Goal: Task Accomplishment & Management: Use online tool/utility

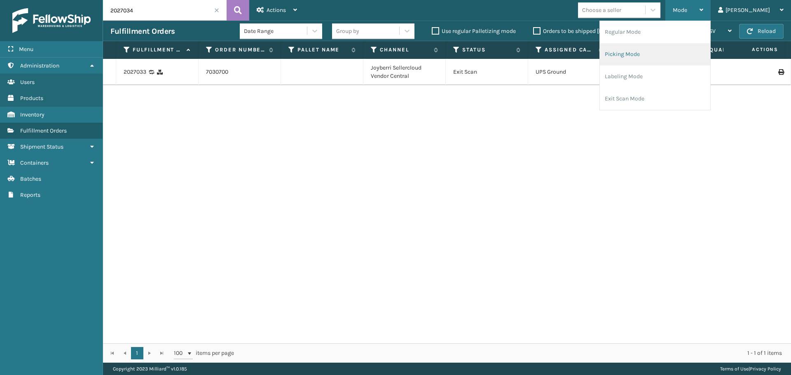
click at [638, 57] on li "Picking Mode" at bounding box center [655, 54] width 110 height 22
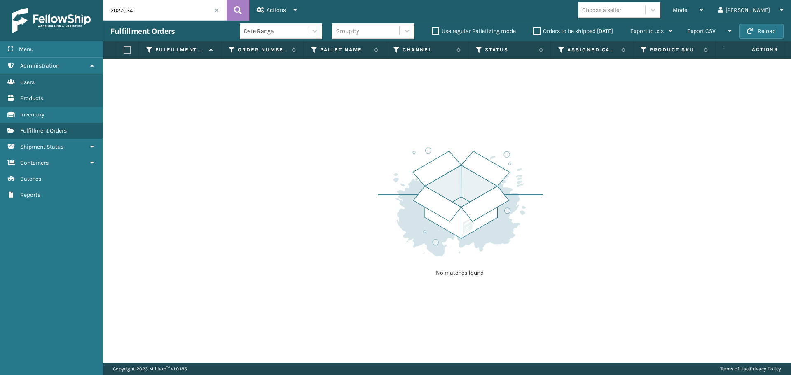
click at [217, 9] on span at bounding box center [216, 10] width 5 height 5
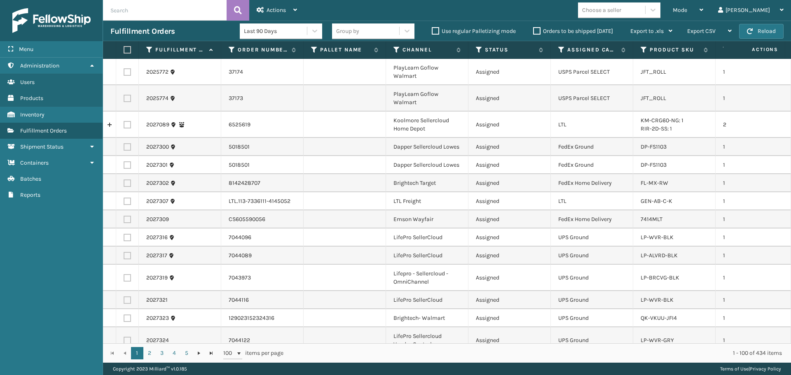
click at [645, 10] on div "Choose a seller" at bounding box center [611, 10] width 67 height 14
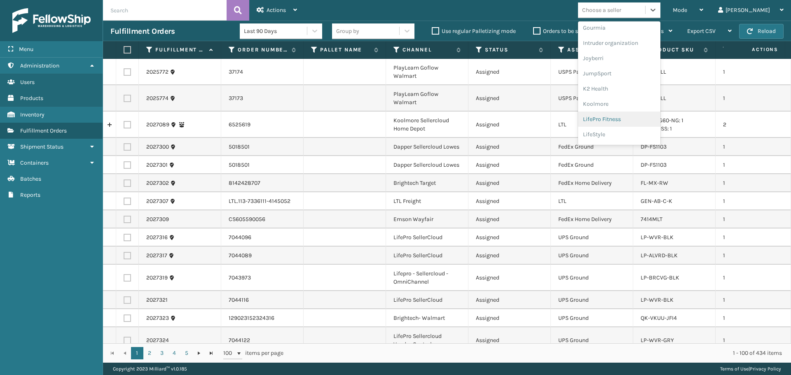
scroll to position [261, 0]
click at [632, 78] on div "LifePro Fitness" at bounding box center [619, 74] width 82 height 15
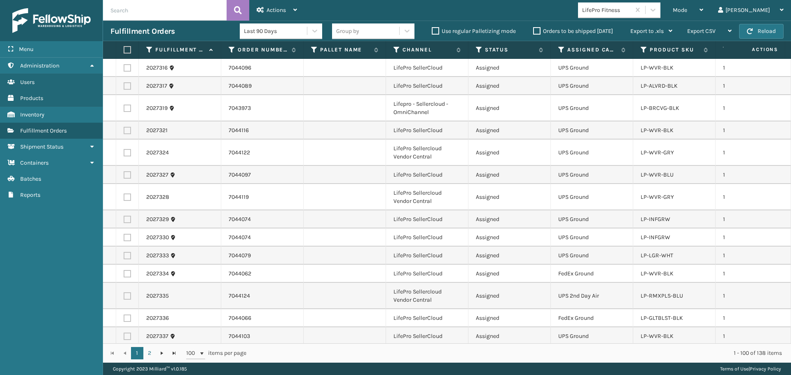
click at [124, 48] on label at bounding box center [126, 49] width 5 height 7
click at [124, 48] on input "checkbox" at bounding box center [124, 49] width 0 height 5
checkbox input "true"
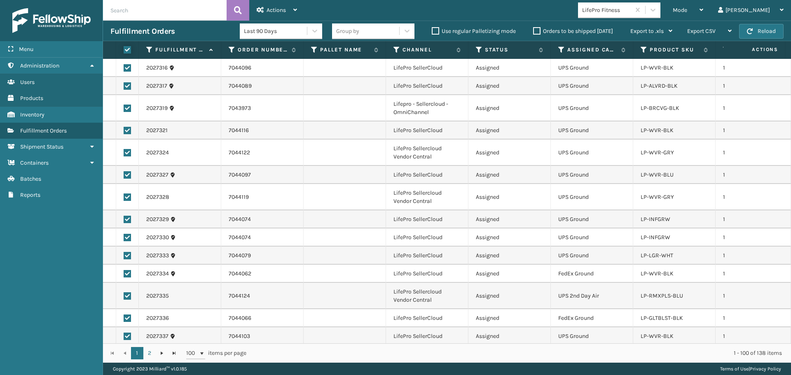
checkbox input "true"
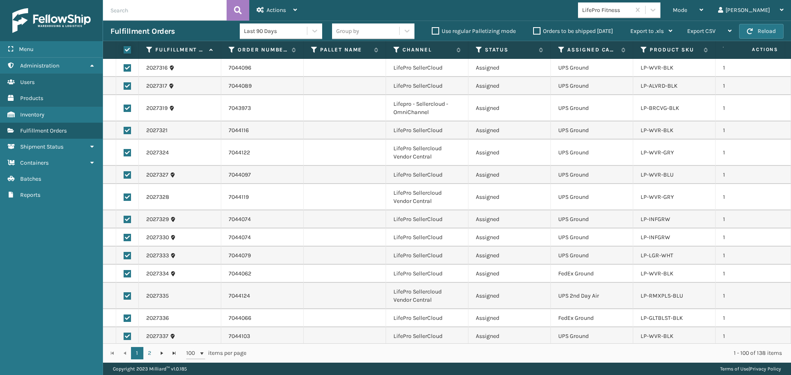
checkbox input "true"
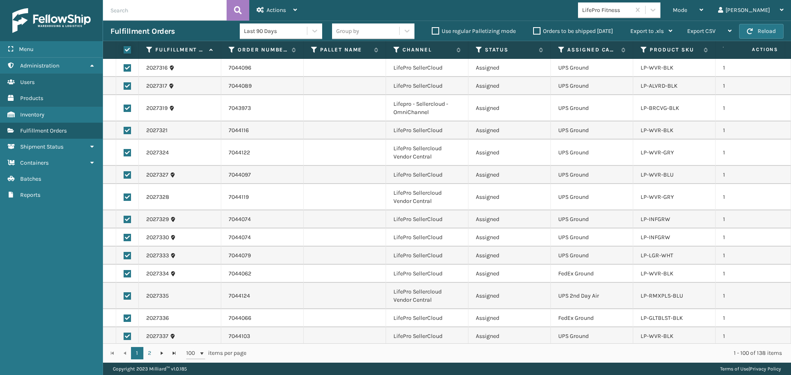
checkbox input "true"
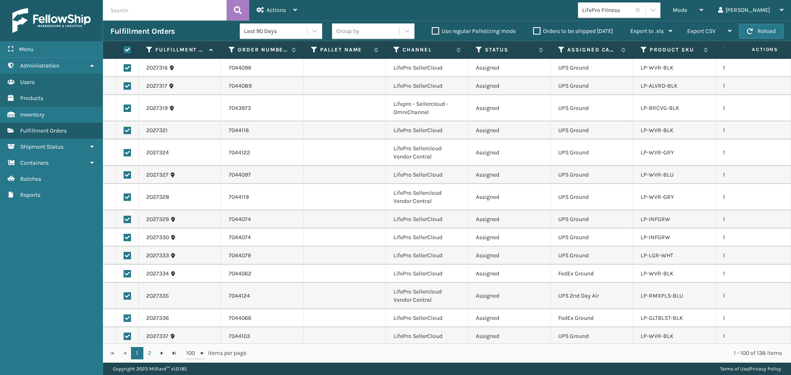
checkbox input "true"
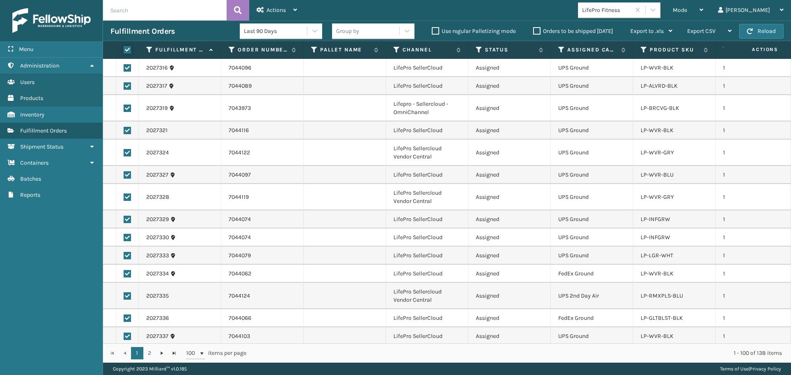
checkbox input "true"
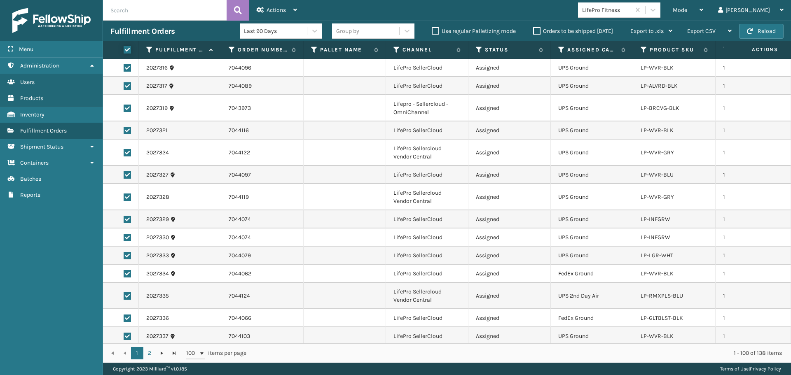
checkbox input "true"
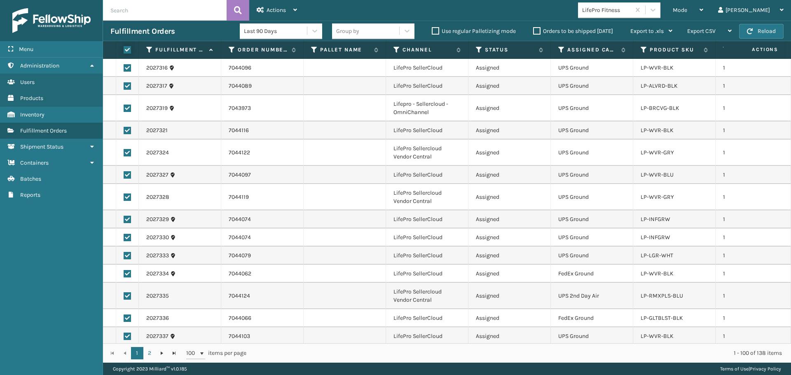
checkbox input "true"
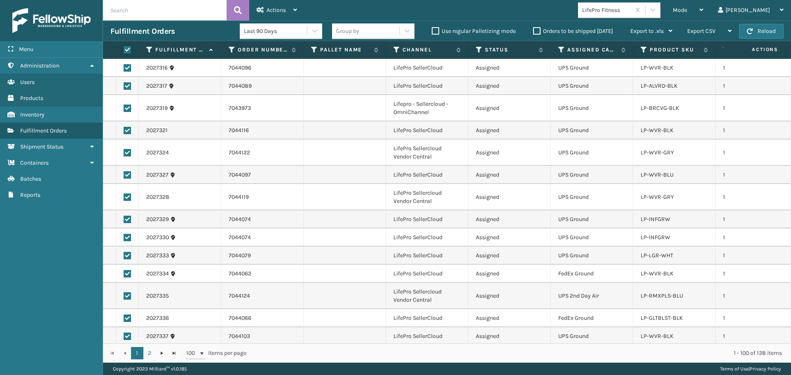
checkbox input "true"
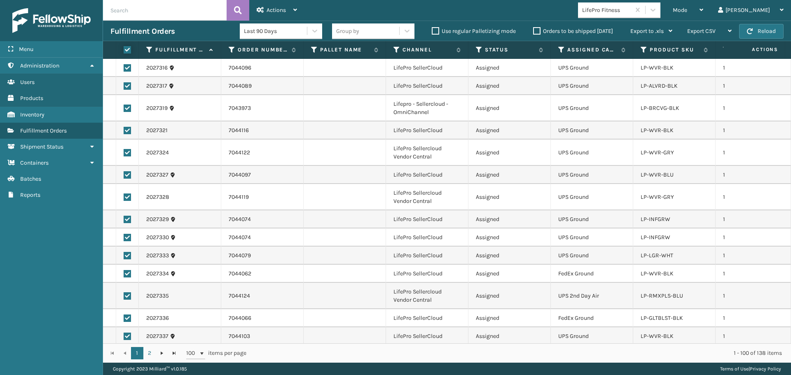
checkbox input "true"
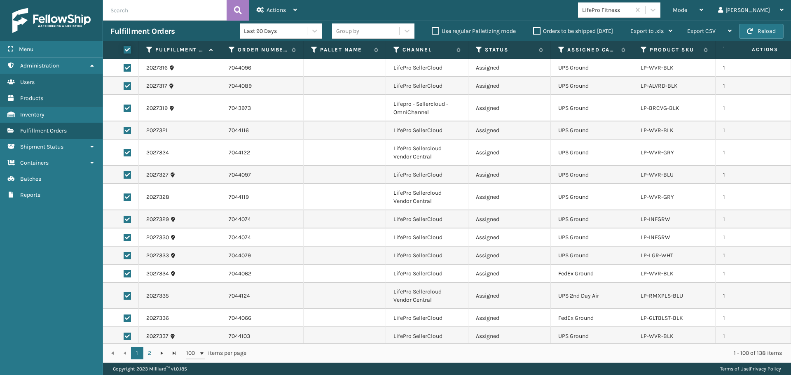
checkbox input "true"
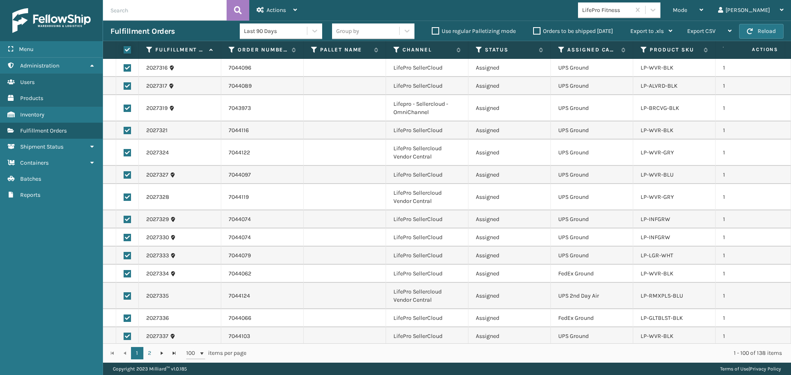
checkbox input "true"
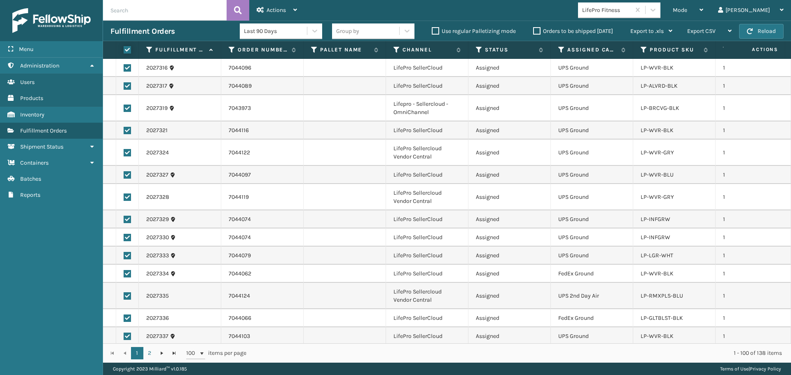
checkbox input "true"
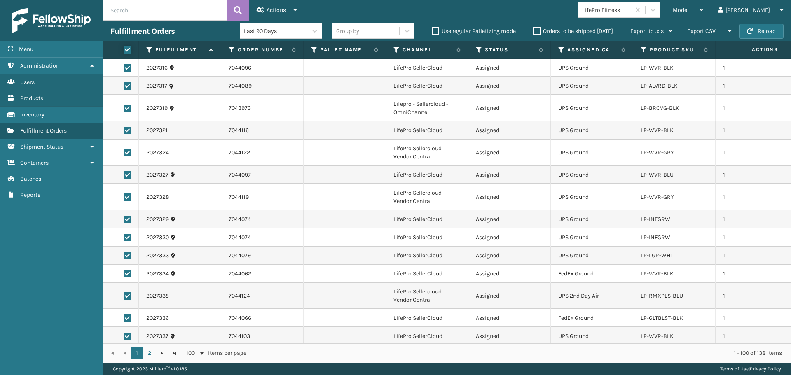
checkbox input "true"
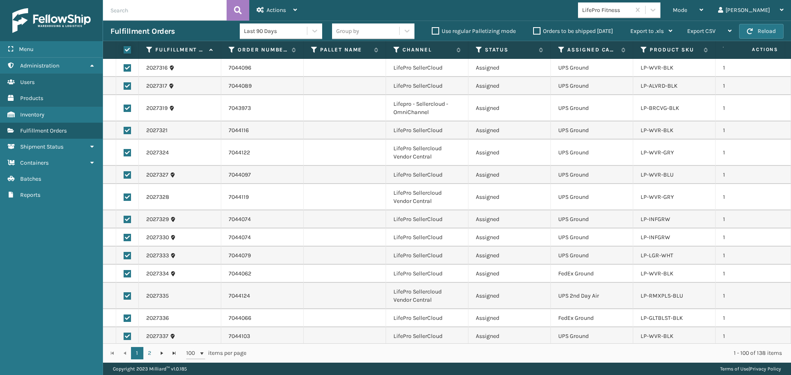
checkbox input "true"
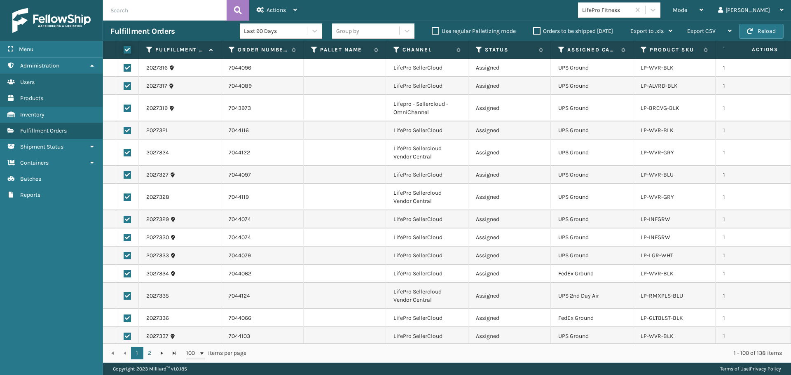
checkbox input "true"
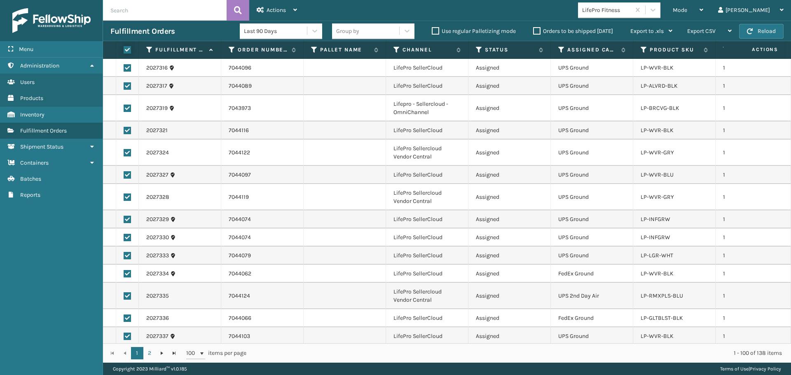
checkbox input "true"
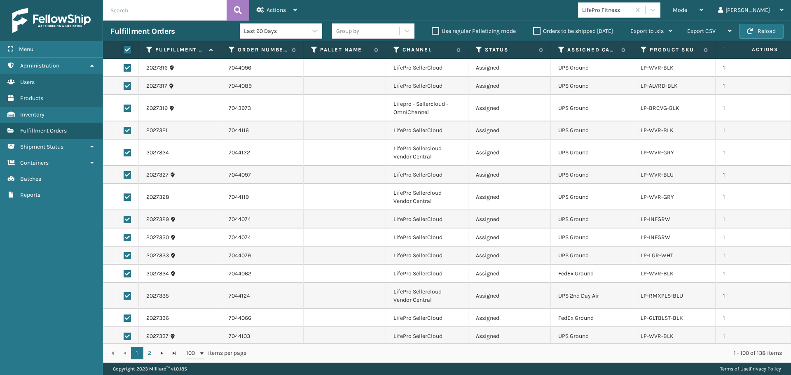
checkbox input "true"
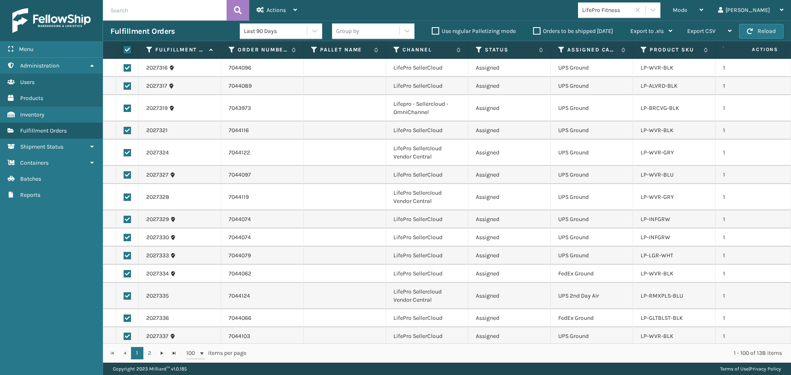
checkbox input "true"
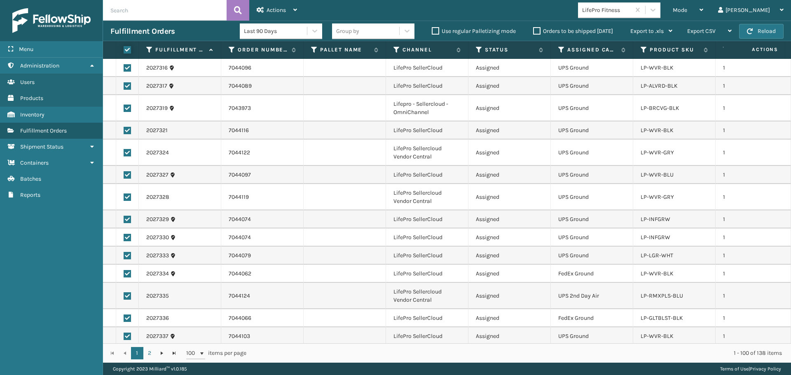
checkbox input "true"
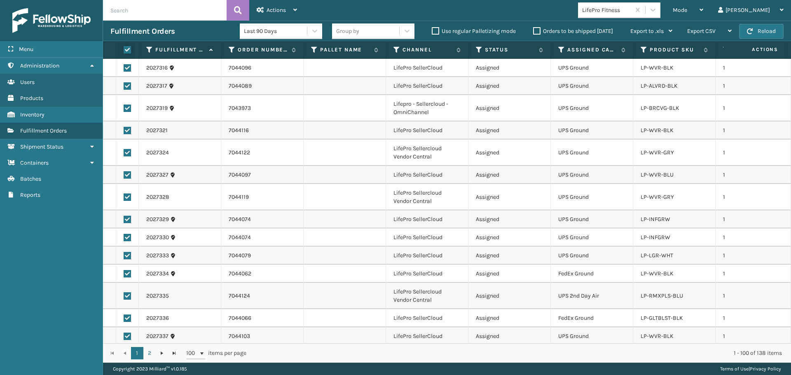
checkbox input "true"
click at [263, 9] on icon at bounding box center [260, 10] width 7 height 6
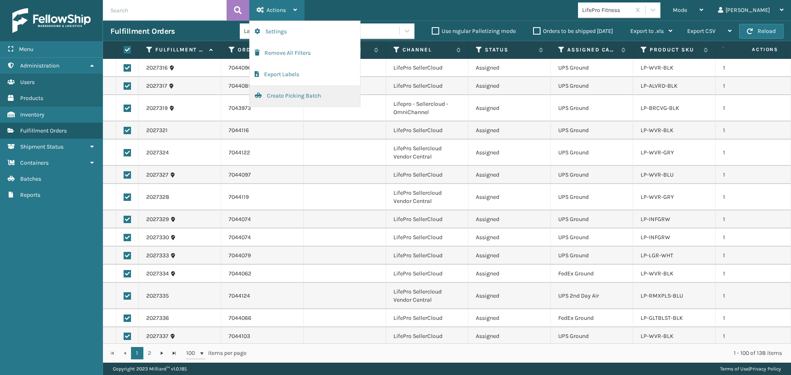
click at [270, 97] on button "Create Picking Batch" at bounding box center [305, 95] width 110 height 21
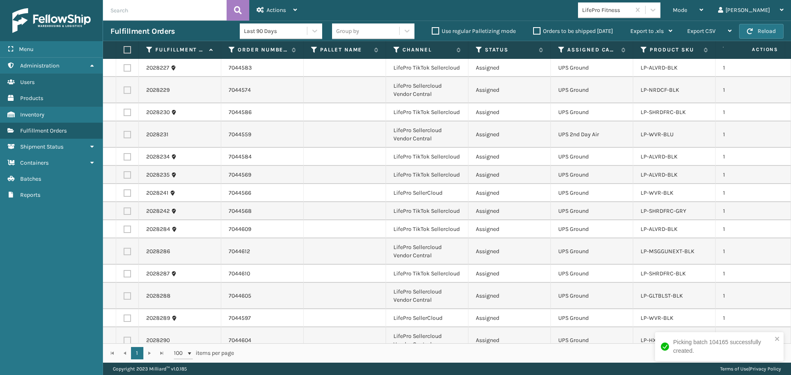
click at [128, 50] on label at bounding box center [126, 49] width 5 height 7
click at [124, 50] on input "checkbox" at bounding box center [124, 49] width 0 height 5
checkbox input "true"
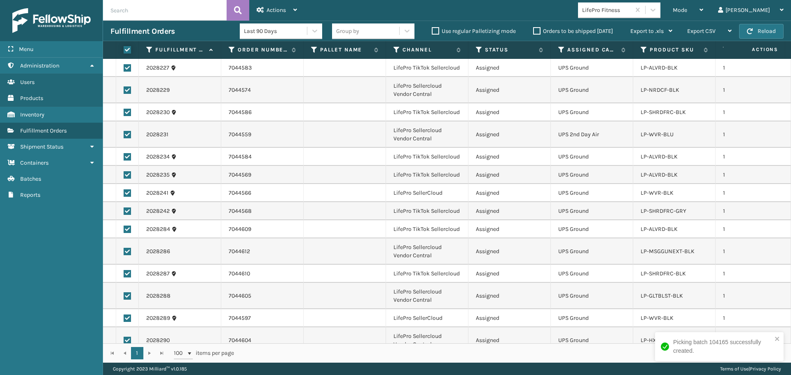
checkbox input "true"
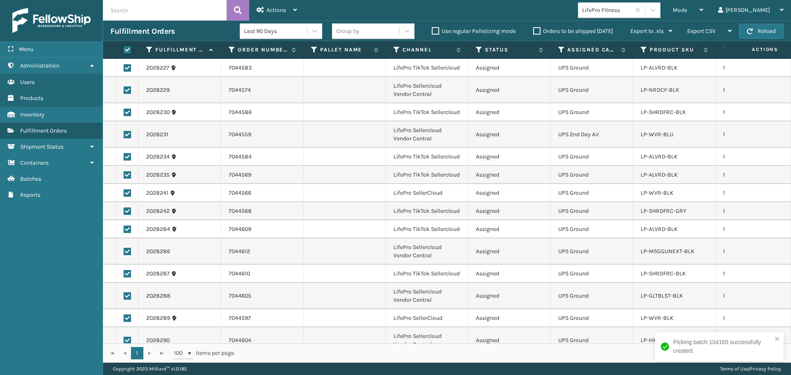
checkbox input "true"
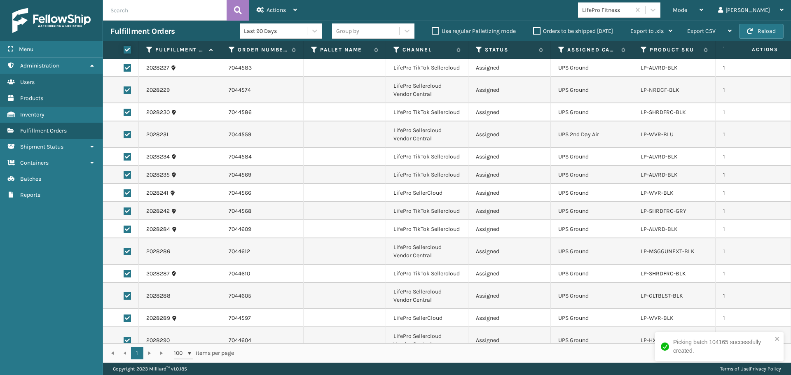
checkbox input "true"
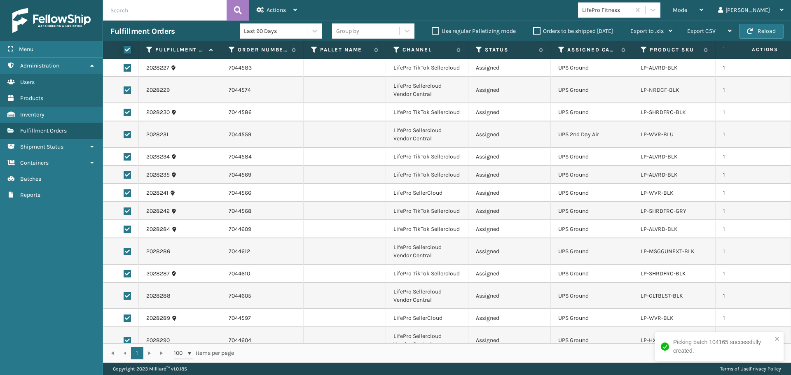
checkbox input "true"
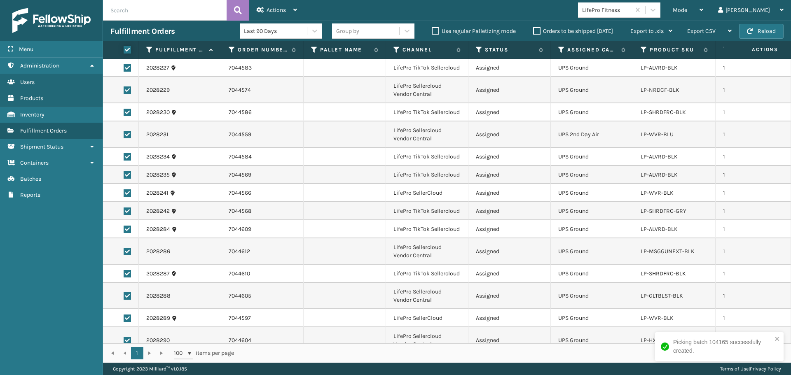
checkbox input "true"
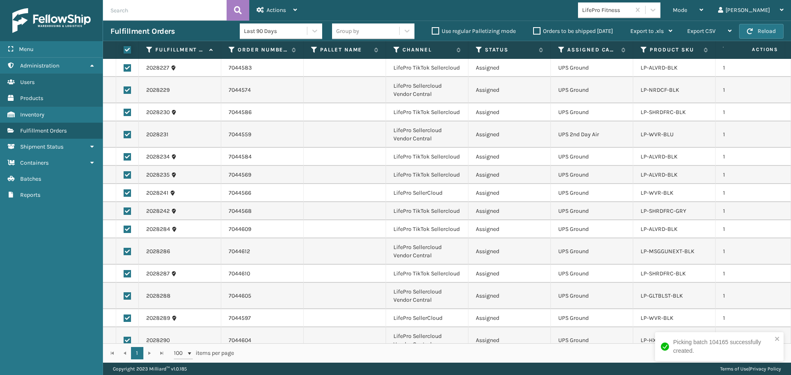
checkbox input "true"
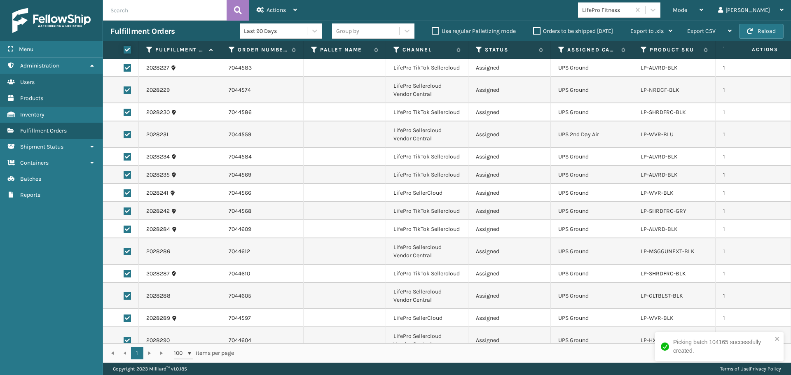
checkbox input "true"
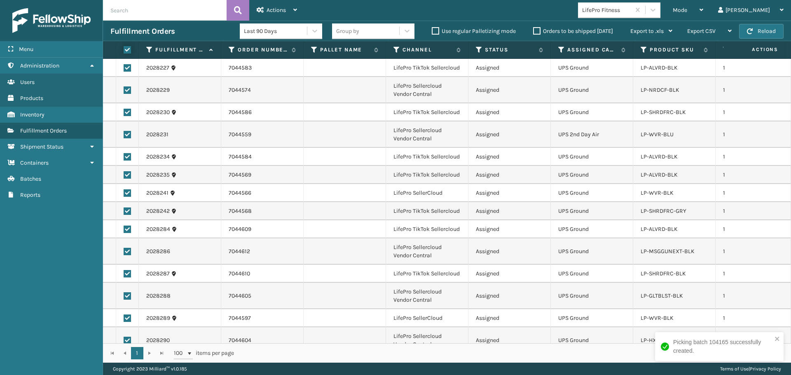
checkbox input "true"
click at [268, 14] on div "Actions" at bounding box center [277, 10] width 40 height 21
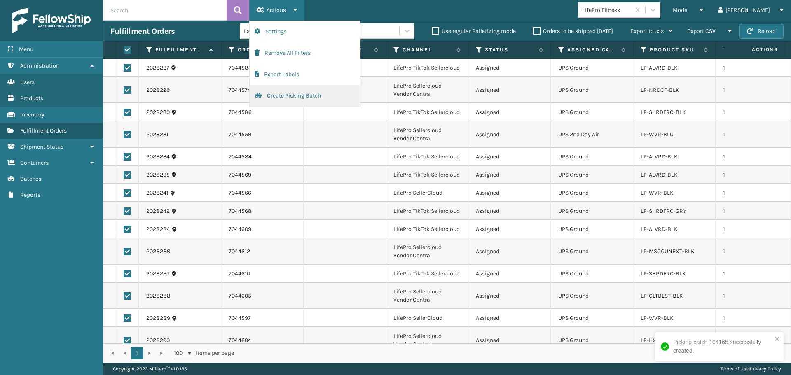
click at [325, 96] on button "Create Picking Batch" at bounding box center [305, 95] width 110 height 21
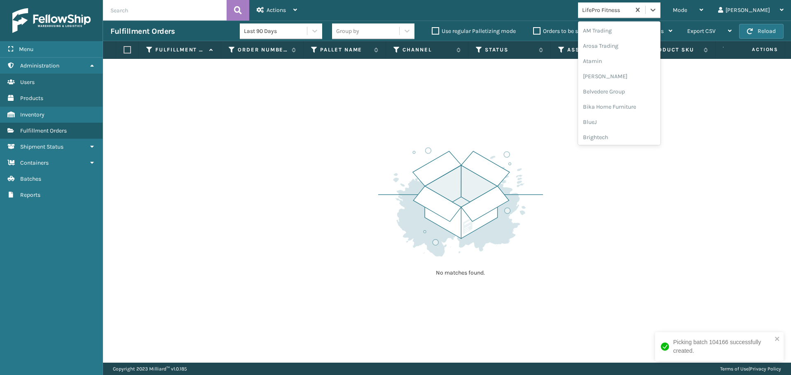
click at [631, 13] on div "LifePro Fitness" at bounding box center [606, 10] width 49 height 9
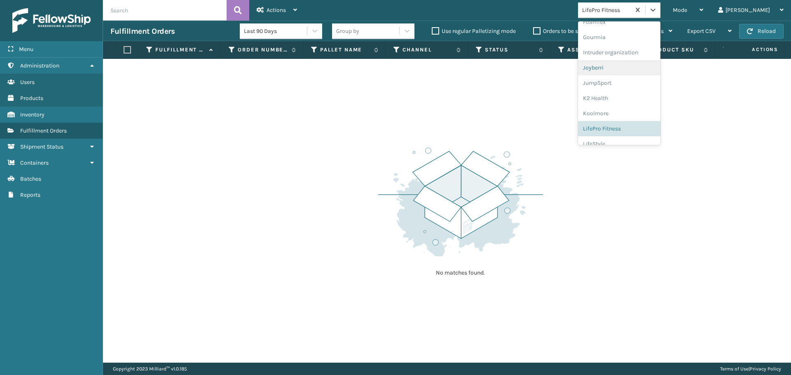
scroll to position [192, 0]
click at [628, 87] on div "Joyberri" at bounding box center [619, 82] width 82 height 15
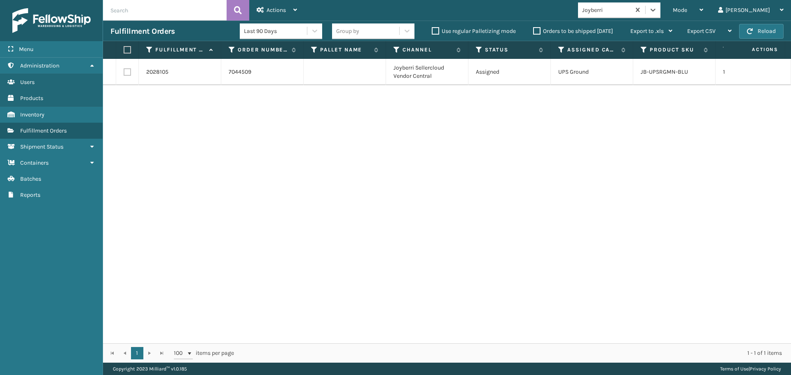
click at [437, 133] on div "2028105 7044509 Joyberri Sellercloud Vendor Central Assigned UPS Ground JB-UPSR…" at bounding box center [447, 201] width 688 height 285
click at [655, 10] on icon at bounding box center [652, 10] width 5 height 3
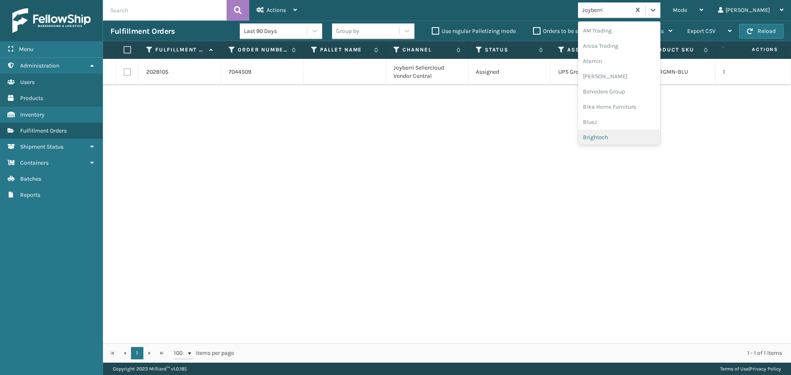
click at [643, 133] on div "Brightech" at bounding box center [619, 137] width 82 height 15
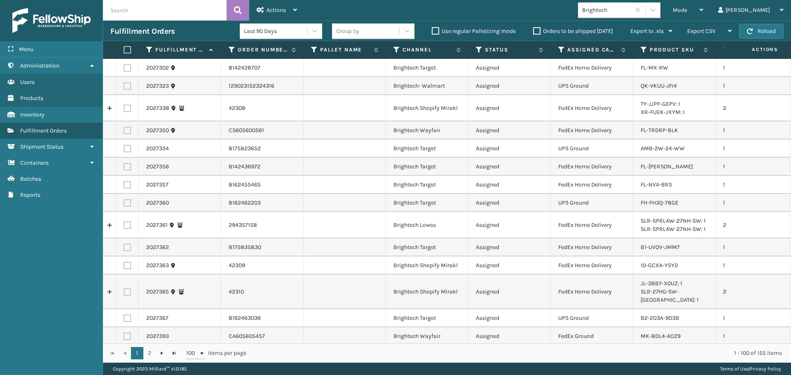
click at [126, 47] on label at bounding box center [126, 49] width 5 height 7
click at [124, 47] on input "checkbox" at bounding box center [124, 49] width 0 height 5
checkbox input "true"
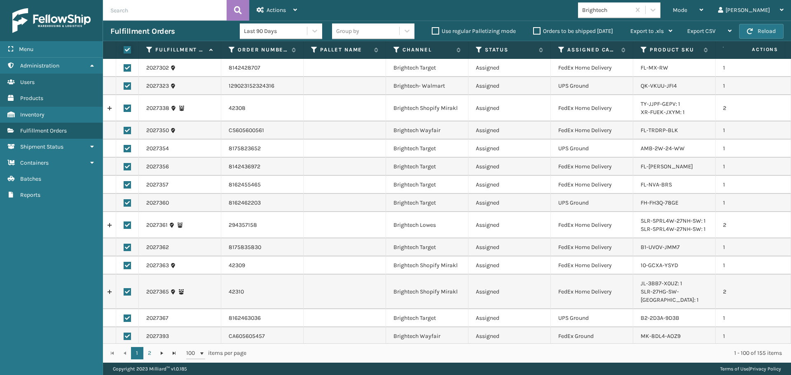
checkbox input "true"
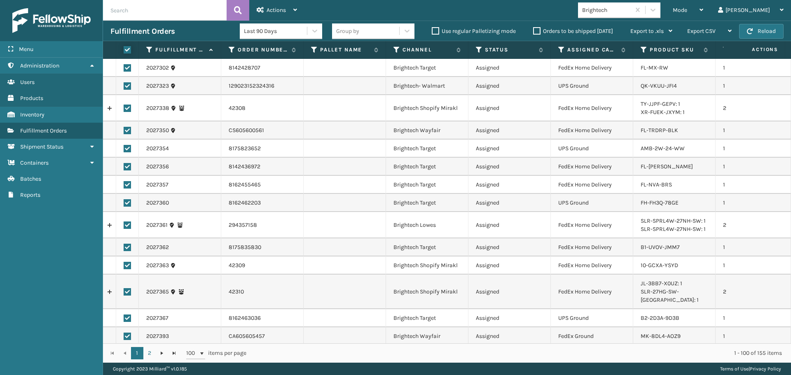
checkbox input "true"
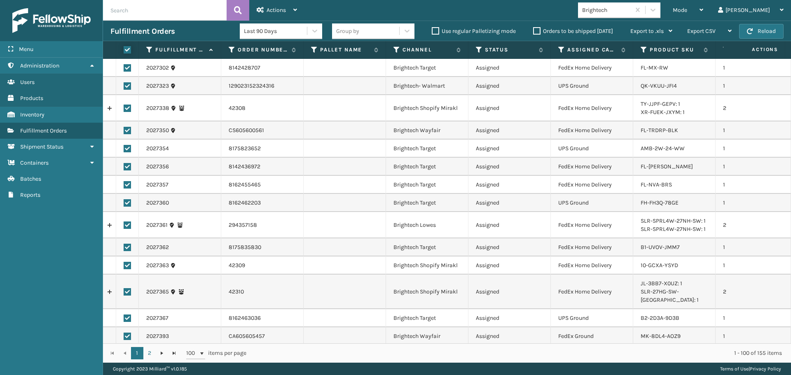
checkbox input "true"
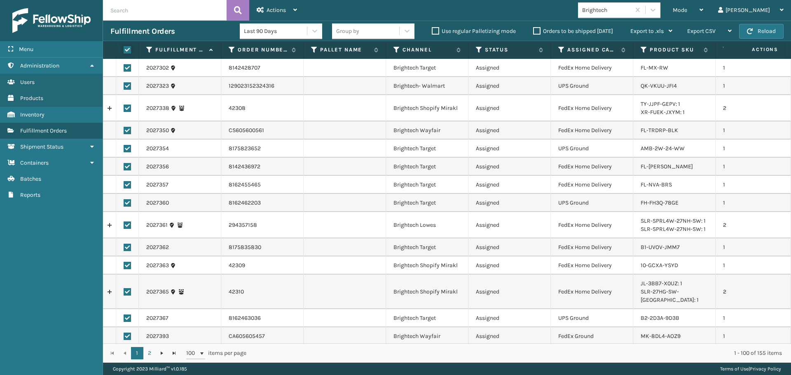
checkbox input "true"
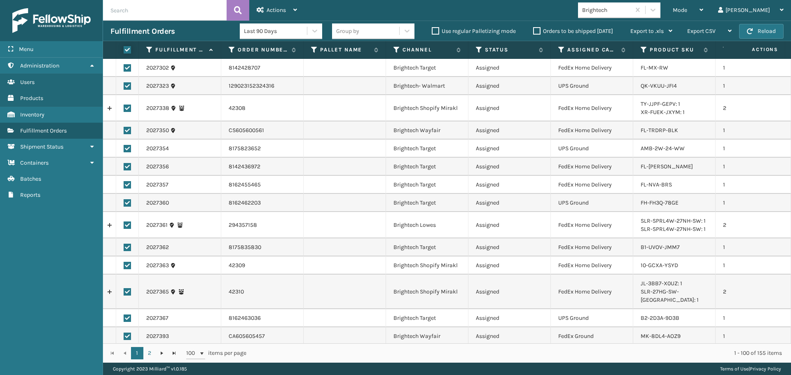
checkbox input "true"
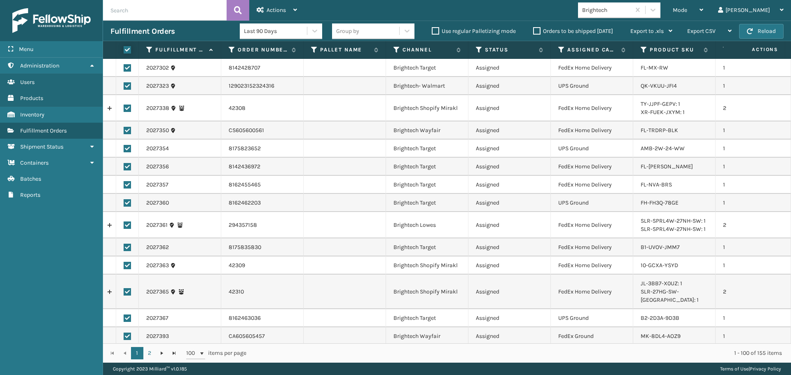
checkbox input "true"
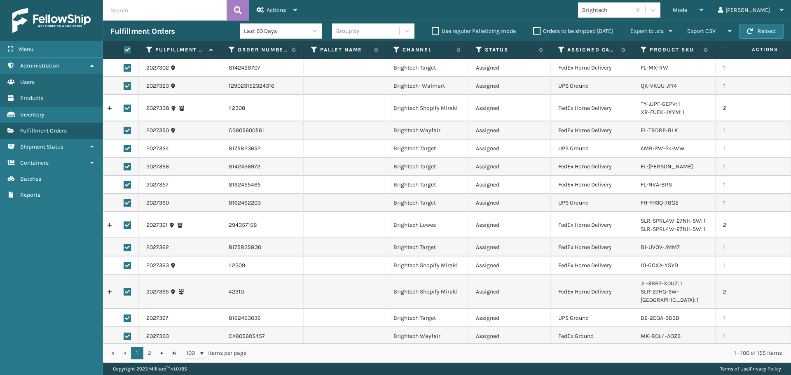
checkbox input "true"
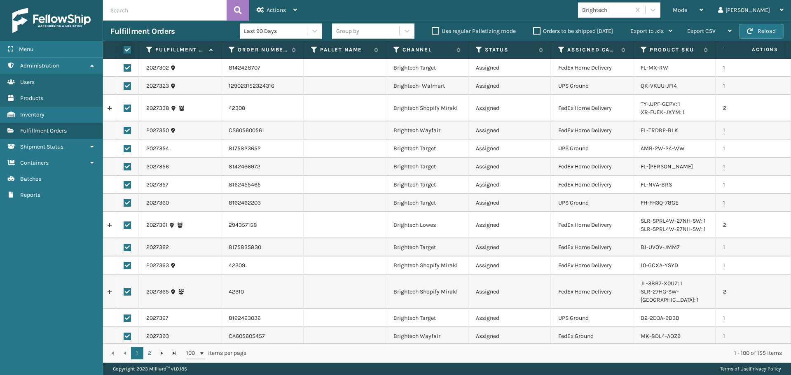
checkbox input "true"
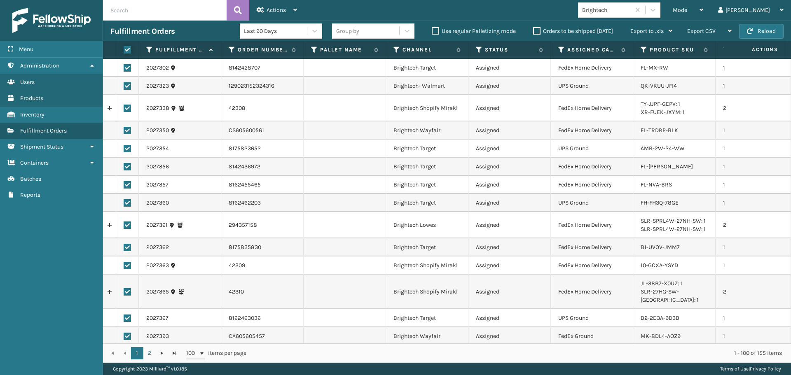
checkbox input "true"
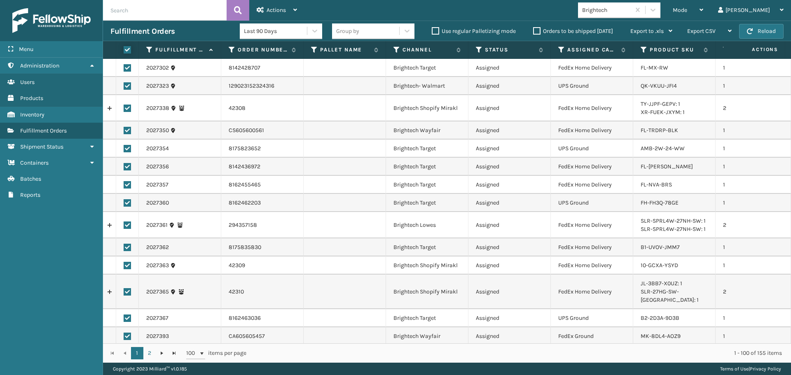
checkbox input "true"
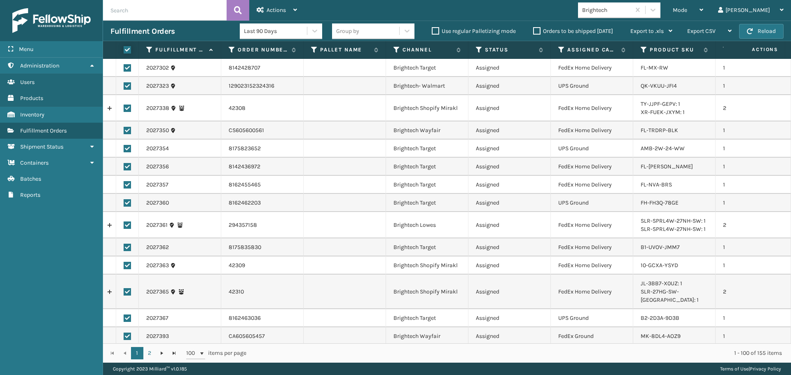
checkbox input "true"
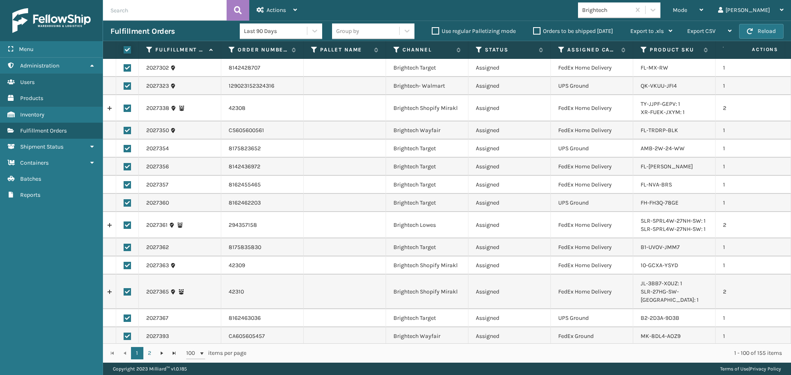
checkbox input "true"
click at [282, 8] on span "Actions" at bounding box center [275, 10] width 19 height 7
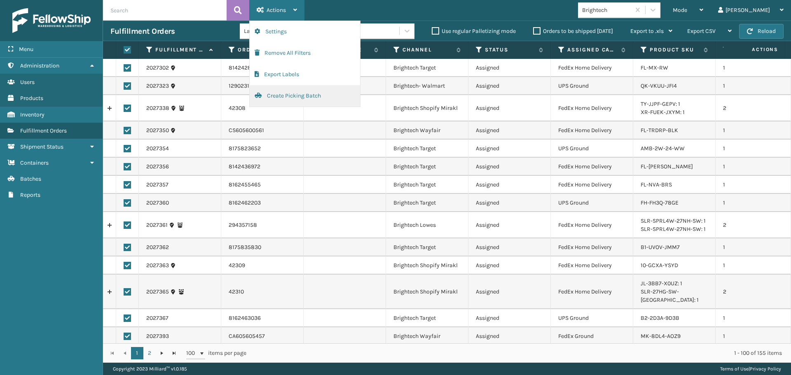
click at [298, 100] on button "Create Picking Batch" at bounding box center [305, 95] width 110 height 21
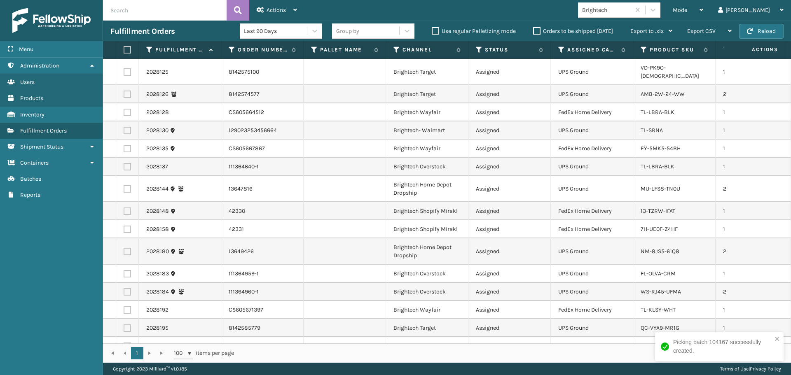
click at [128, 50] on label at bounding box center [126, 49] width 5 height 7
click at [124, 50] on input "checkbox" at bounding box center [124, 49] width 0 height 5
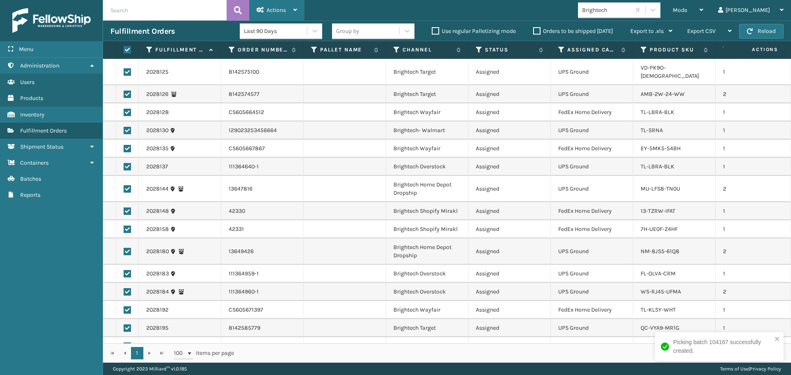
click at [272, 13] on span "Actions" at bounding box center [275, 10] width 19 height 7
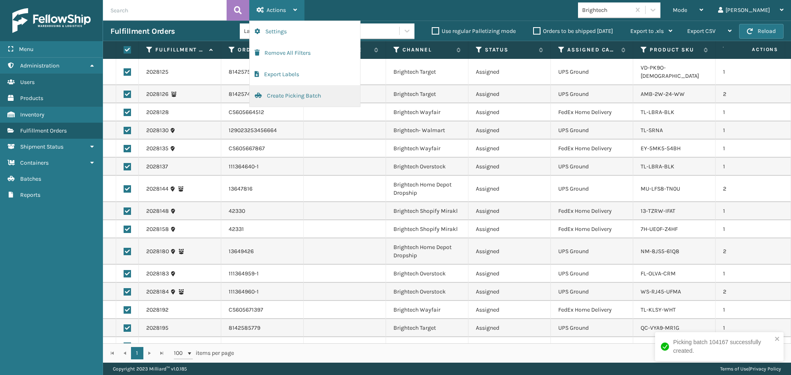
click at [279, 100] on button "Create Picking Batch" at bounding box center [305, 95] width 110 height 21
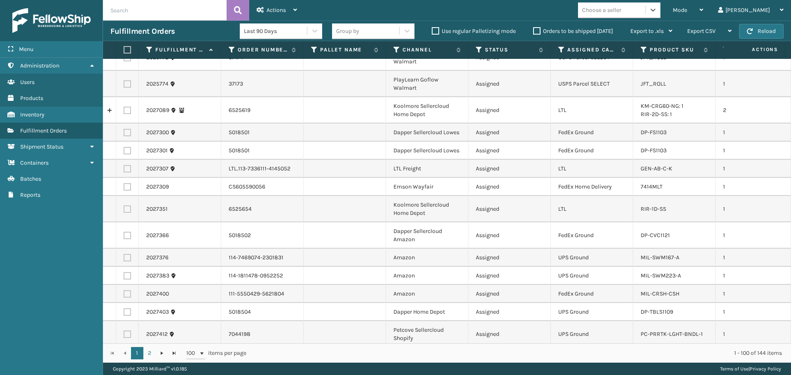
scroll to position [0, 0]
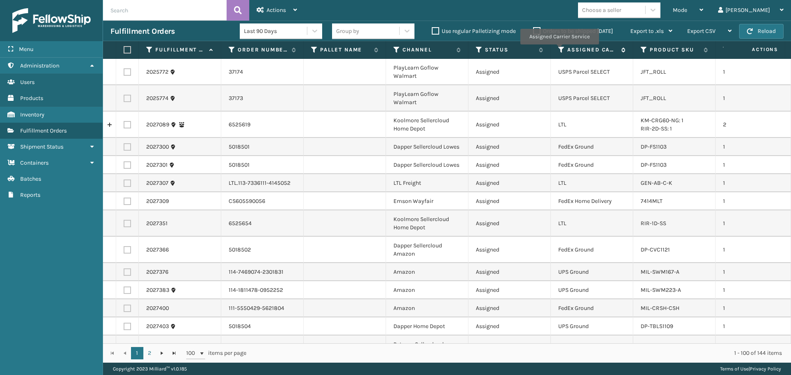
click at [559, 50] on icon at bounding box center [561, 49] width 7 height 7
click at [703, 4] on div "Mode" at bounding box center [687, 10] width 30 height 21
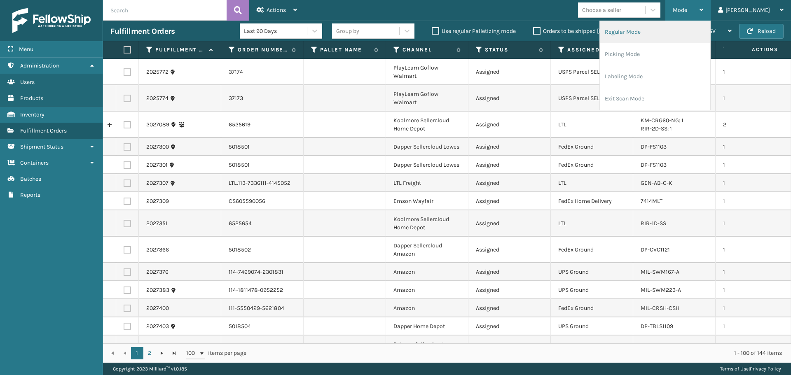
click at [646, 32] on li "Regular Mode" at bounding box center [655, 32] width 110 height 22
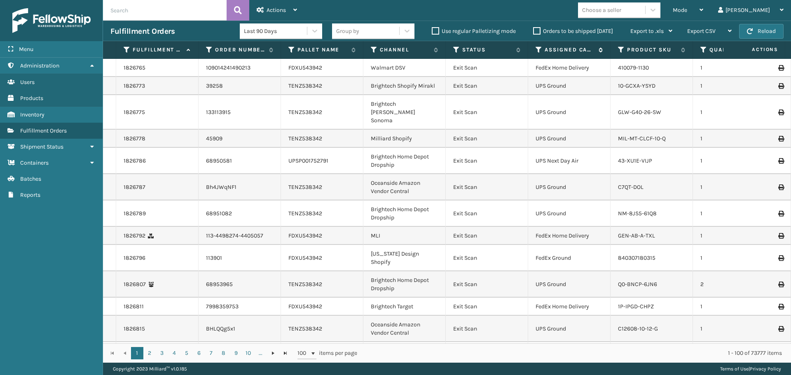
click at [536, 49] on icon at bounding box center [538, 49] width 7 height 7
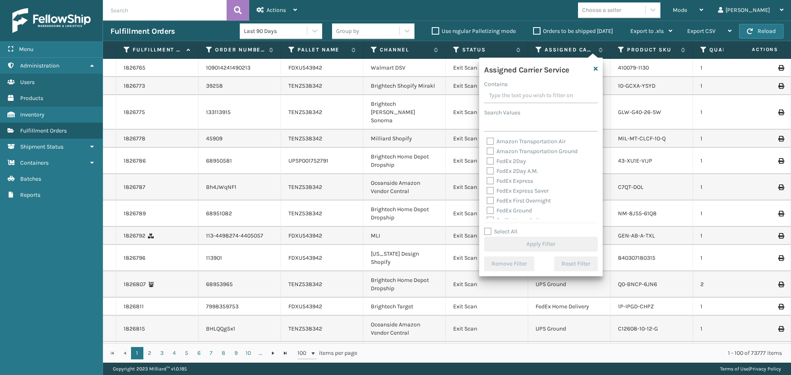
click at [505, 159] on label "FedEx 2Day" at bounding box center [506, 161] width 40 height 7
click at [487, 159] on input "FedEx 2Day" at bounding box center [486, 158] width 0 height 5
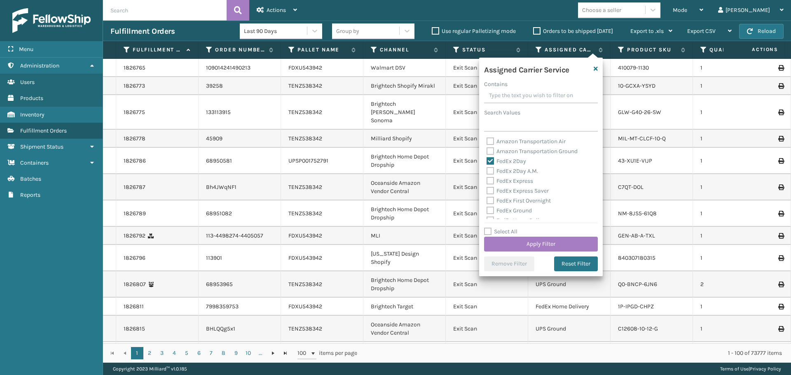
click at [504, 160] on label "FedEx 2Day" at bounding box center [506, 161] width 40 height 7
click at [487, 160] on input "FedEx 2Day" at bounding box center [486, 158] width 0 height 5
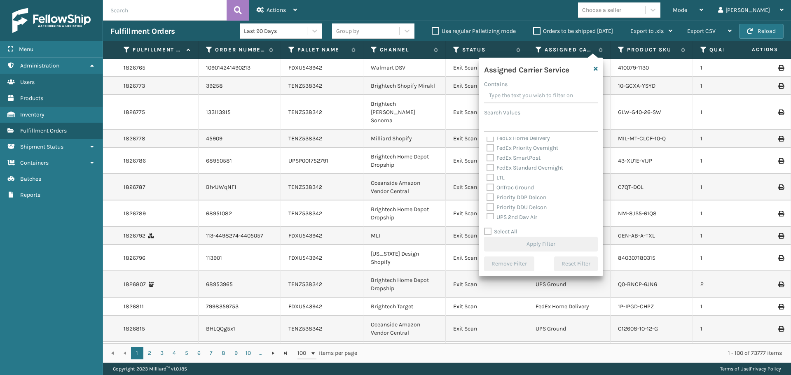
scroll to position [124, 0]
click at [511, 177] on label "UPS 2nd Day Air" at bounding box center [511, 176] width 51 height 7
click at [487, 177] on input "UPS 2nd Day Air" at bounding box center [486, 173] width 0 height 5
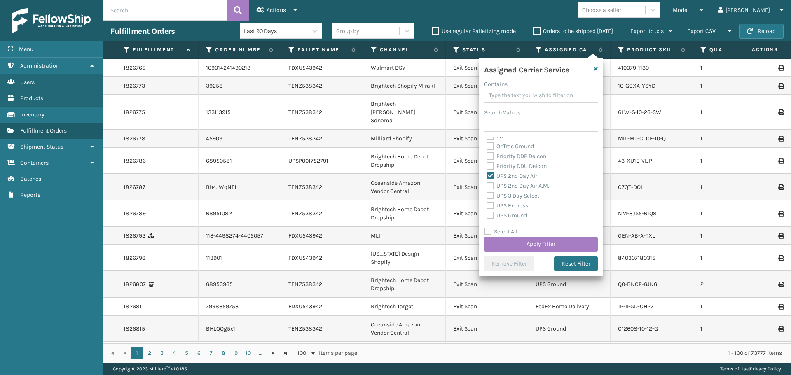
click at [511, 187] on label "UPS 2nd Day Air A.M." at bounding box center [517, 185] width 63 height 7
click at [487, 187] on input "UPS 2nd Day Air A.M." at bounding box center [486, 183] width 0 height 5
click at [509, 212] on div "UPS Ground" at bounding box center [540, 216] width 109 height 10
click at [508, 205] on label "UPS Express" at bounding box center [507, 205] width 42 height 7
click at [487, 205] on input "UPS Express" at bounding box center [486, 203] width 0 height 5
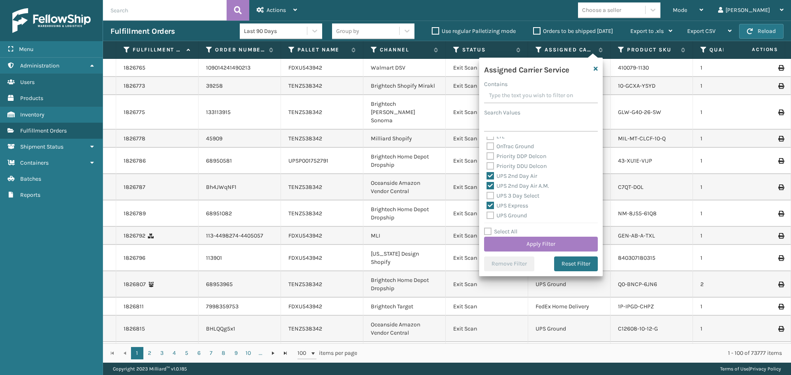
click at [507, 189] on label "UPS 2nd Day Air A.M." at bounding box center [517, 185] width 63 height 7
click at [487, 187] on input "UPS 2nd Day Air A.M." at bounding box center [486, 183] width 0 height 5
click at [509, 196] on label "UPS 3 Day Select" at bounding box center [512, 195] width 53 height 7
click at [487, 196] on input "UPS 3 Day Select" at bounding box center [486, 193] width 0 height 5
click at [506, 190] on div "UPS 2nd Day Air A.M." at bounding box center [540, 186] width 109 height 10
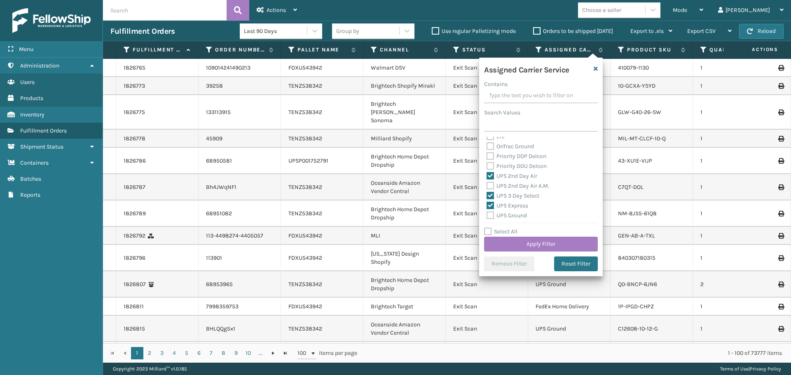
scroll to position [165, 0]
click at [507, 173] on label "UPS Ground" at bounding box center [506, 174] width 40 height 7
click at [487, 173] on input "UPS Ground" at bounding box center [486, 172] width 0 height 5
click at [511, 186] on label "UPS 2nd Day Air A.M." at bounding box center [517, 185] width 63 height 7
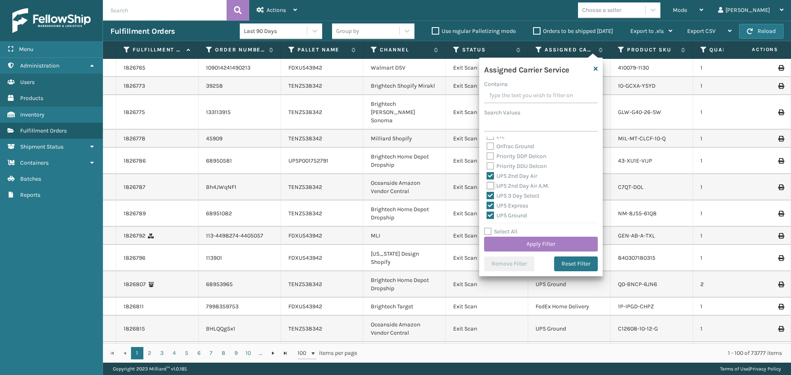
click at [487, 186] on input "UPS 2nd Day Air A.M." at bounding box center [486, 183] width 0 height 5
click at [516, 183] on label "UPS Next Day Air" at bounding box center [512, 184] width 53 height 7
click at [487, 183] on input "UPS Next Day Air" at bounding box center [486, 182] width 0 height 5
click at [517, 196] on label "UPS Next Day Air Early" at bounding box center [519, 194] width 67 height 7
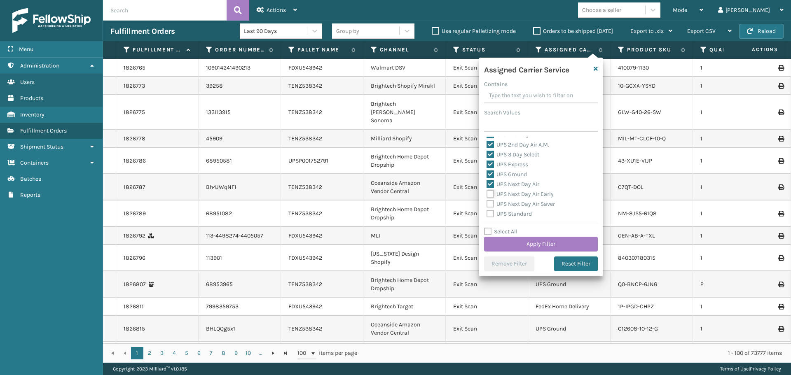
click at [487, 195] on input "UPS Next Day Air Early" at bounding box center [486, 191] width 0 height 5
click at [518, 207] on label "UPS Next Day Air Saver" at bounding box center [520, 204] width 68 height 7
click at [487, 205] on input "UPS Next Day Air Saver" at bounding box center [486, 201] width 0 height 5
click at [519, 212] on label "UPS Standard" at bounding box center [508, 213] width 45 height 7
click at [487, 212] on input "UPS Standard" at bounding box center [486, 211] width 0 height 5
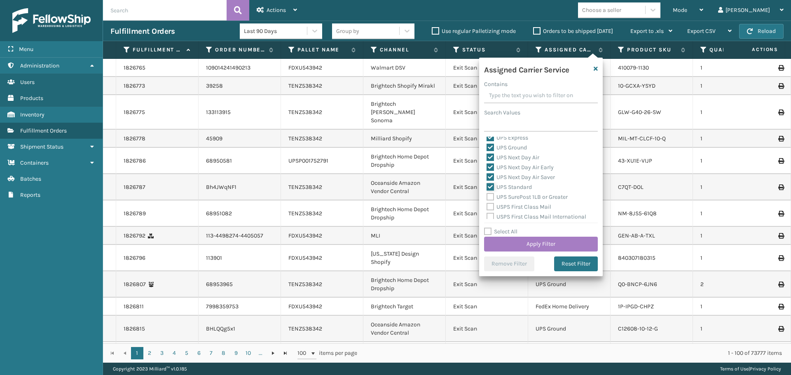
scroll to position [206, 0]
click at [514, 182] on label "UPS SurePost 1LB or Greater" at bounding box center [526, 182] width 81 height 7
click at [487, 182] on input "UPS SurePost 1LB or Greater" at bounding box center [486, 180] width 0 height 5
click at [531, 248] on button "Apply Filter" at bounding box center [541, 244] width 114 height 15
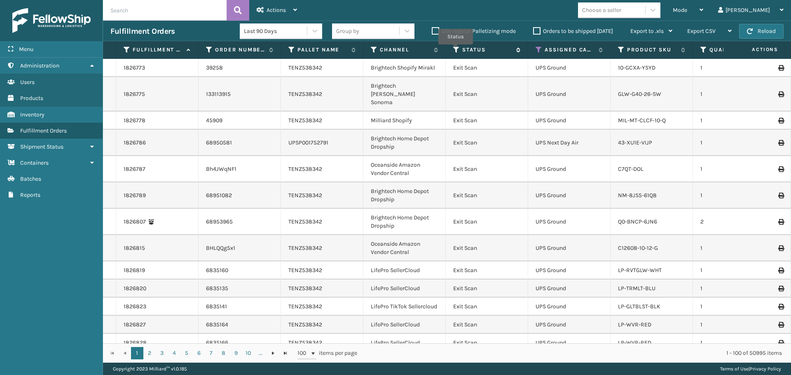
click at [455, 49] on icon at bounding box center [456, 49] width 7 height 7
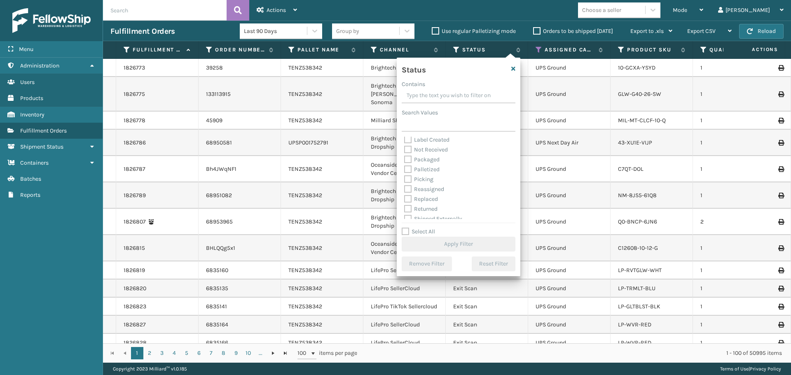
scroll to position [46, 0]
click at [423, 175] on label "Picking" at bounding box center [418, 174] width 29 height 7
click at [404, 175] on input "Picking" at bounding box center [404, 172] width 0 height 5
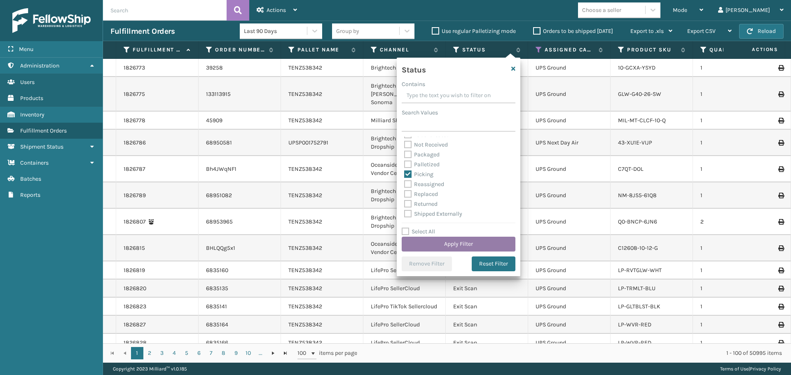
click at [462, 244] on button "Apply Filter" at bounding box center [458, 244] width 114 height 15
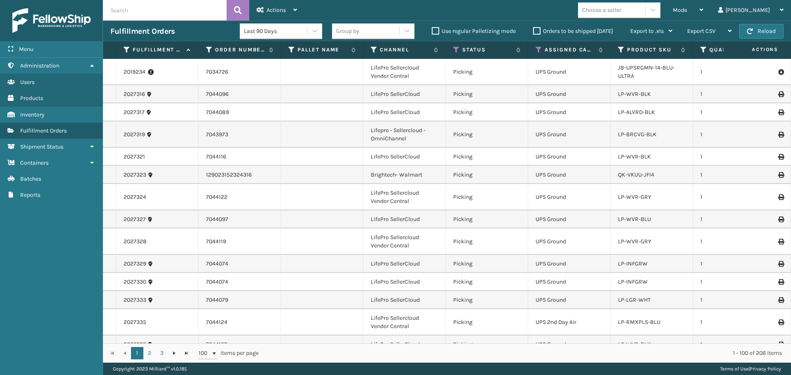
drag, startPoint x: 614, startPoint y: 10, endPoint x: 618, endPoint y: 21, distance: 11.7
click at [614, 10] on div "Choose a seller" at bounding box center [601, 10] width 39 height 9
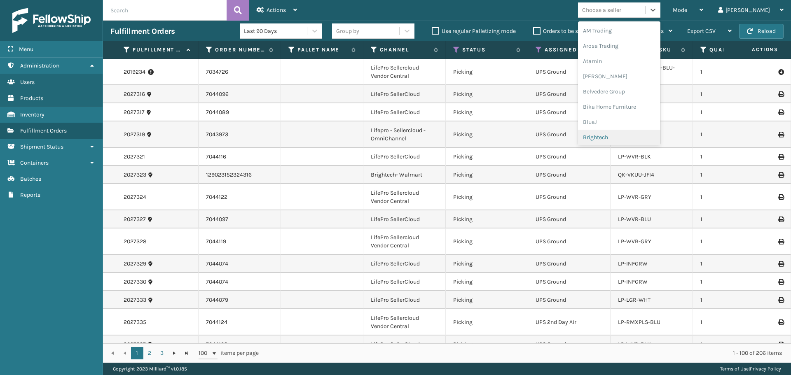
click at [622, 140] on div "Brightech" at bounding box center [619, 137] width 82 height 15
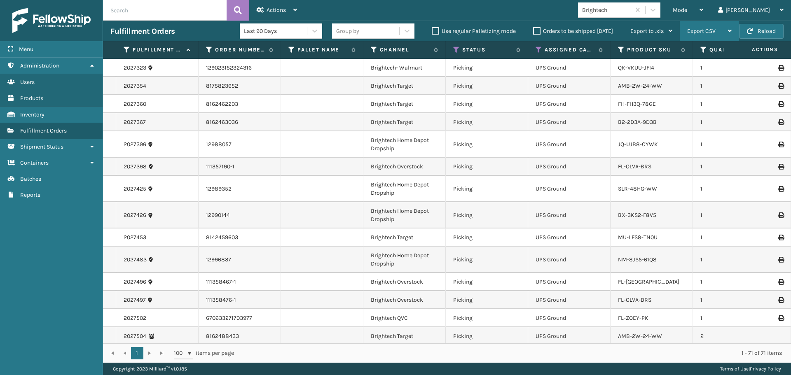
click at [686, 30] on div "Export CSV Export Current Page Export All Pages" at bounding box center [708, 31] width 59 height 21
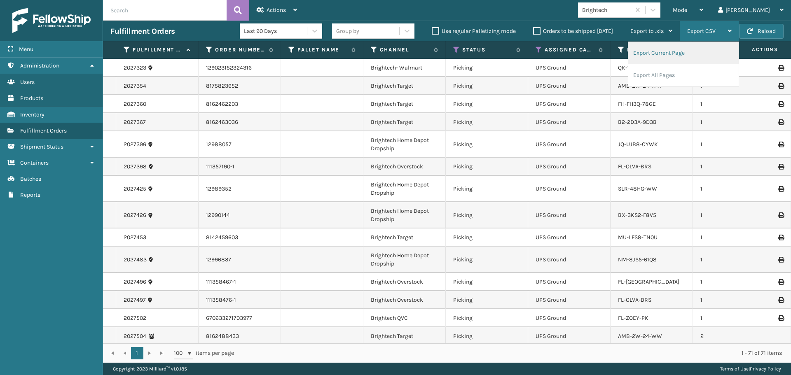
click at [661, 55] on li "Export Current Page" at bounding box center [683, 53] width 110 height 22
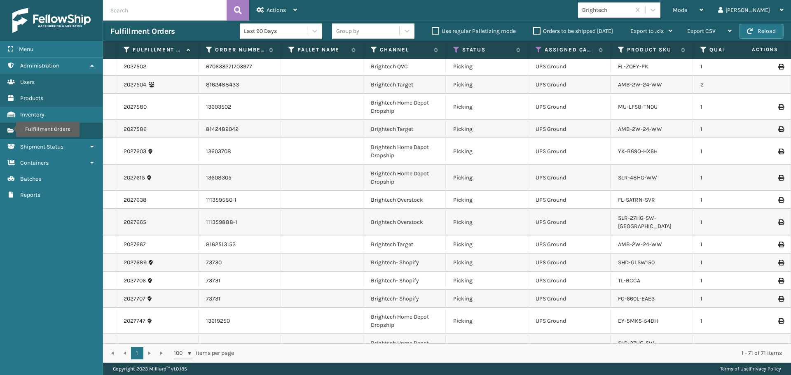
scroll to position [0, 0]
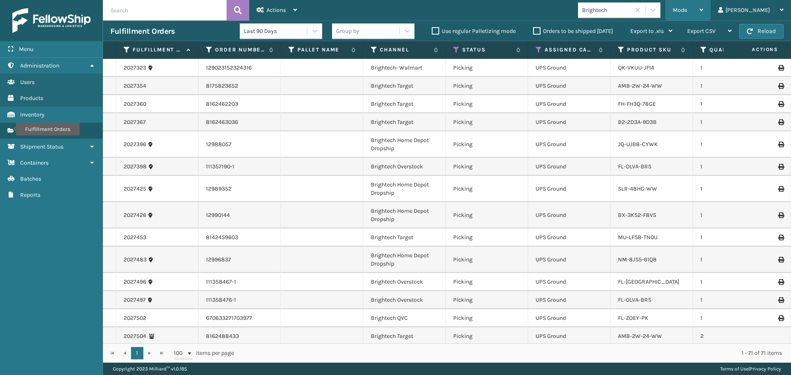
click at [702, 8] on div "Mode Regular Mode Picking Mode Labeling Mode Exit Scan Mode" at bounding box center [687, 10] width 45 height 21
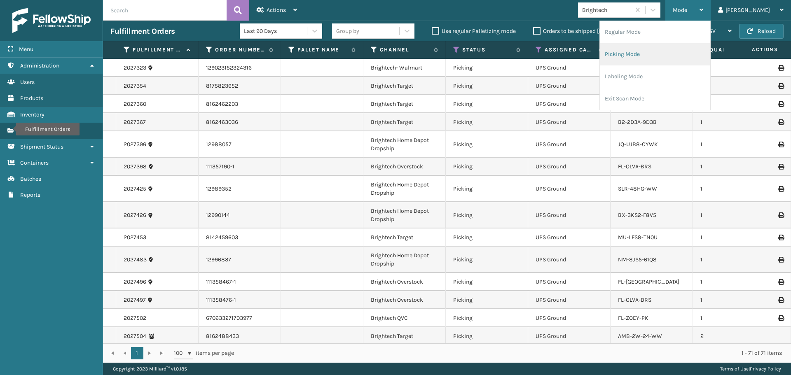
click at [645, 54] on li "Picking Mode" at bounding box center [655, 54] width 110 height 22
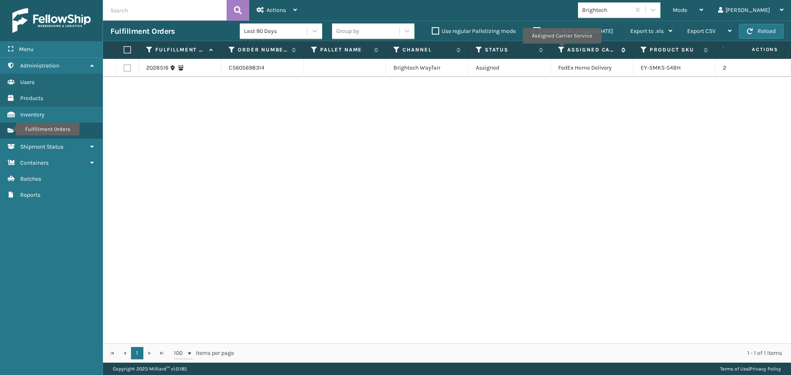
click at [561, 49] on icon at bounding box center [561, 49] width 7 height 7
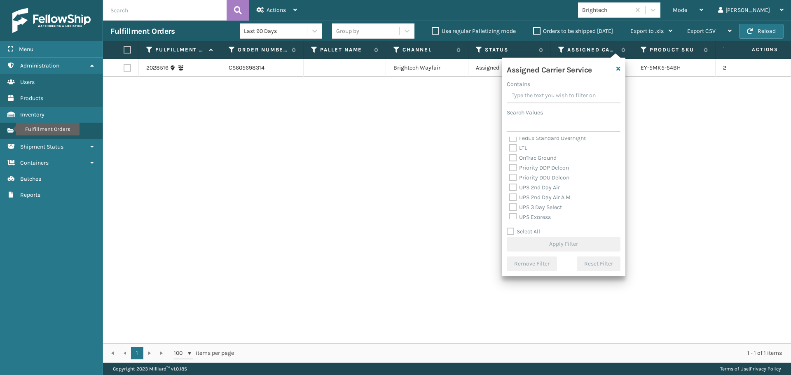
scroll to position [165, 0]
click at [529, 143] on label "UPS 2nd Day Air A.M." at bounding box center [540, 144] width 63 height 7
click at [509, 143] on input "UPS 2nd Day Air A.M." at bounding box center [509, 142] width 0 height 5
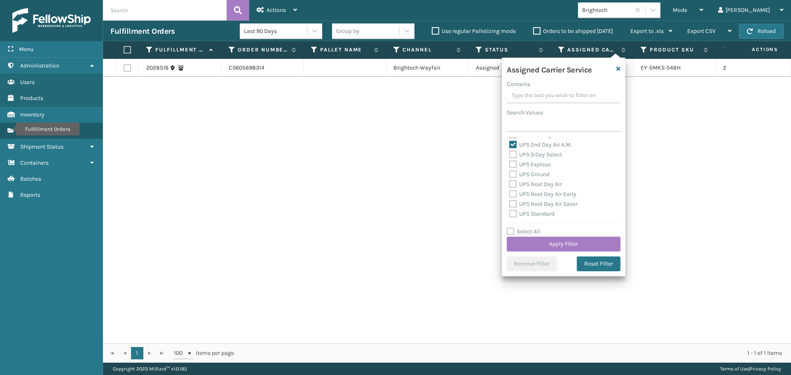
click at [530, 153] on label "UPS 3 Day Select" at bounding box center [535, 154] width 53 height 7
click at [509, 153] on input "UPS 3 Day Select" at bounding box center [509, 152] width 0 height 5
click at [532, 165] on label "UPS Express" at bounding box center [530, 164] width 42 height 7
click at [509, 165] on input "UPS Express" at bounding box center [509, 162] width 0 height 5
click at [534, 173] on label "UPS Ground" at bounding box center [529, 174] width 40 height 7
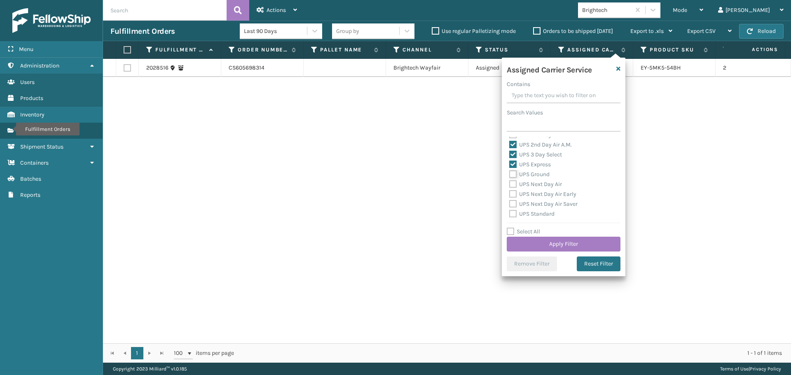
click at [509, 173] on input "UPS Ground" at bounding box center [509, 172] width 0 height 5
click at [536, 182] on label "UPS Next Day Air" at bounding box center [535, 184] width 53 height 7
click at [509, 182] on input "UPS Next Day Air" at bounding box center [509, 182] width 0 height 5
click at [538, 192] on label "UPS Next Day Air Early" at bounding box center [542, 194] width 67 height 7
click at [509, 192] on input "UPS Next Day Air Early" at bounding box center [509, 191] width 0 height 5
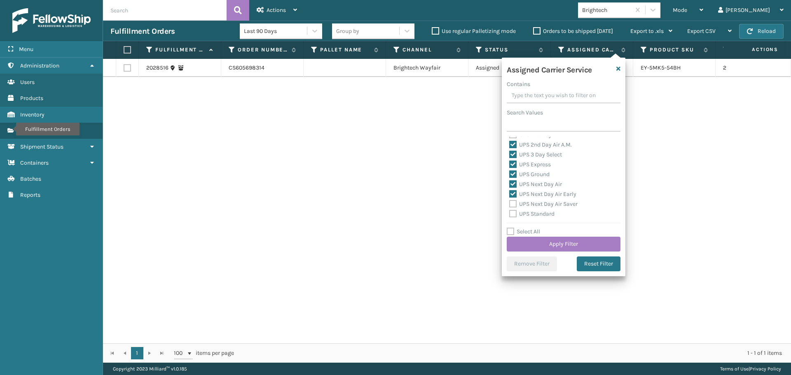
click at [541, 201] on label "UPS Next Day Air Saver" at bounding box center [543, 204] width 68 height 7
click at [509, 201] on input "UPS Next Day Air Saver" at bounding box center [509, 201] width 0 height 5
click at [541, 209] on div "UPS Next Day Air Saver" at bounding box center [563, 204] width 109 height 10
click at [540, 212] on label "UPS Standard" at bounding box center [531, 213] width 45 height 7
click at [509, 212] on input "UPS Standard" at bounding box center [509, 211] width 0 height 5
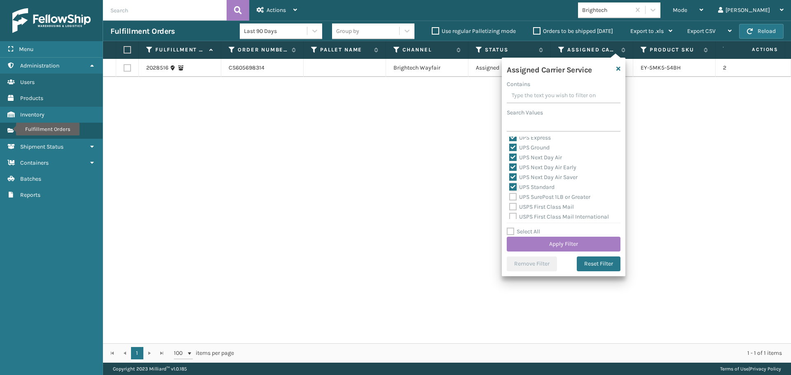
scroll to position [206, 0]
click at [533, 183] on label "UPS SurePost 1LB or Greater" at bounding box center [549, 182] width 81 height 7
click at [509, 183] on input "UPS SurePost 1LB or Greater" at bounding box center [509, 180] width 0 height 5
click at [562, 238] on button "Apply Filter" at bounding box center [563, 244] width 114 height 15
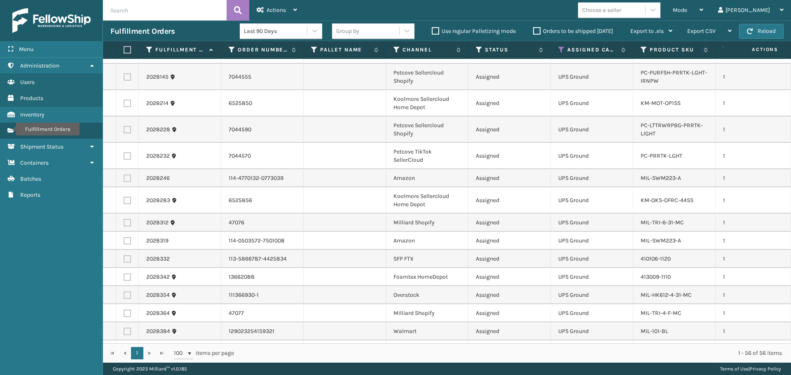
scroll to position [868, 0]
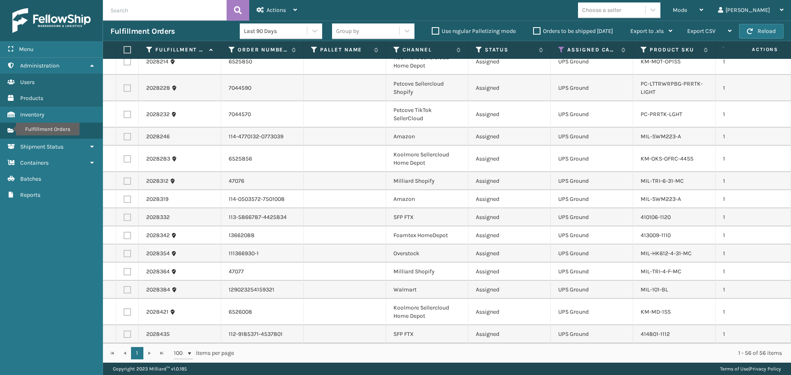
click at [126, 48] on label at bounding box center [126, 49] width 5 height 7
click at [124, 48] on input "checkbox" at bounding box center [124, 49] width 0 height 5
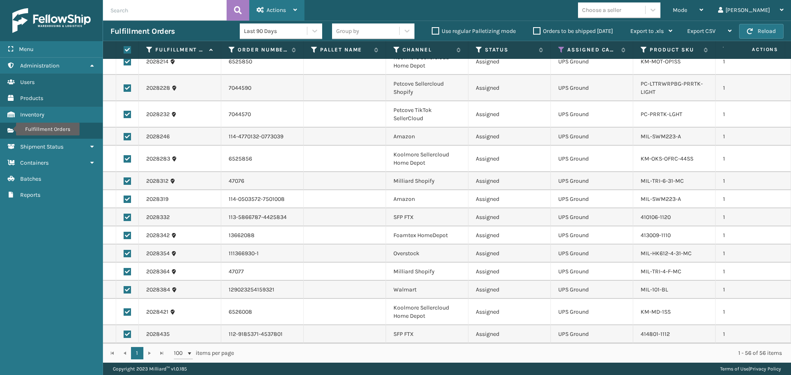
click at [276, 9] on span "Actions" at bounding box center [275, 10] width 19 height 7
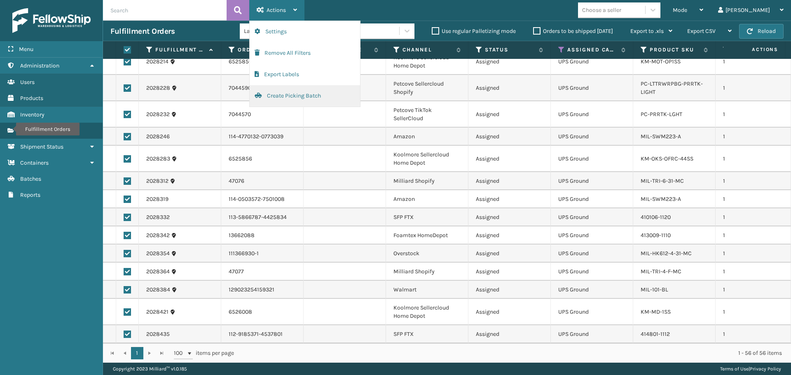
click at [299, 98] on button "Create Picking Batch" at bounding box center [305, 95] width 110 height 21
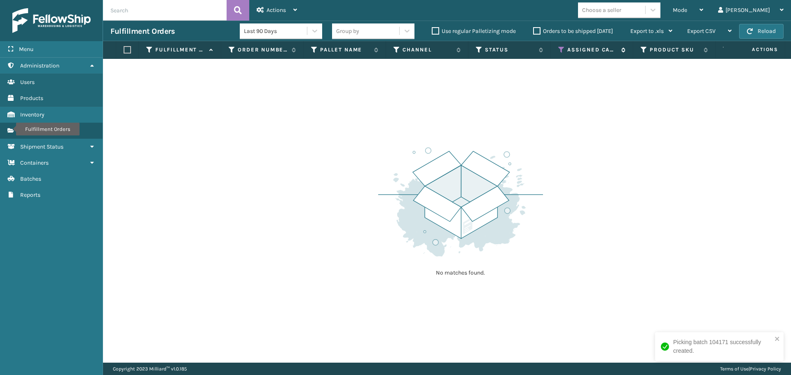
click at [562, 49] on icon at bounding box center [561, 49] width 7 height 7
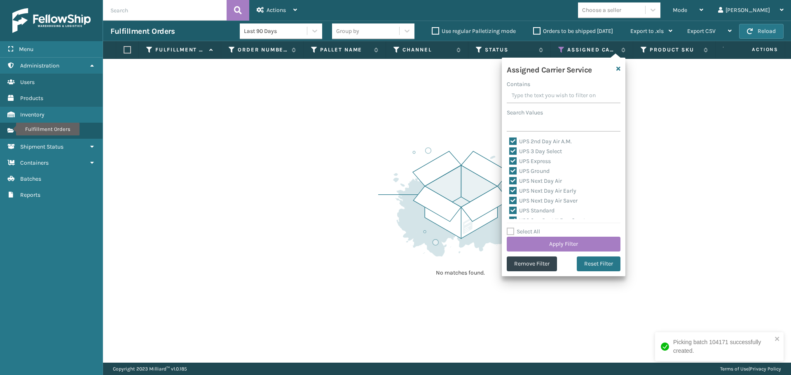
click at [522, 232] on label "Select All" at bounding box center [522, 231] width 33 height 7
click at [522, 228] on input "Select All" at bounding box center [568, 227] width 124 height 1
click at [522, 232] on label "Select All" at bounding box center [522, 231] width 33 height 7
click at [522, 228] on input "Select All" at bounding box center [568, 227] width 124 height 1
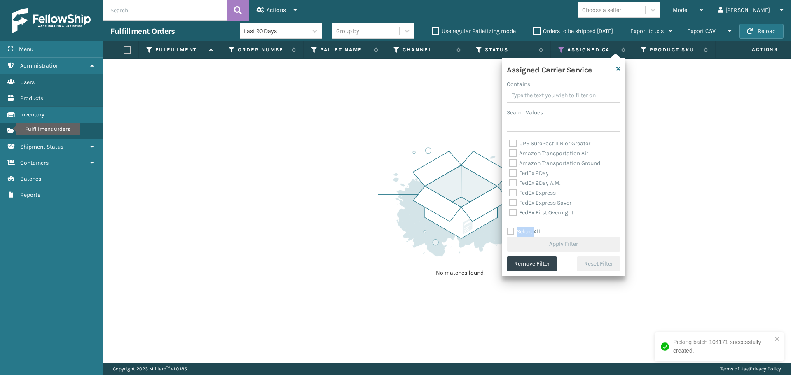
scroll to position [82, 0]
click at [527, 167] on label "FedEx 2Day" at bounding box center [529, 167] width 40 height 7
click at [509, 167] on input "FedEx 2Day" at bounding box center [509, 165] width 0 height 5
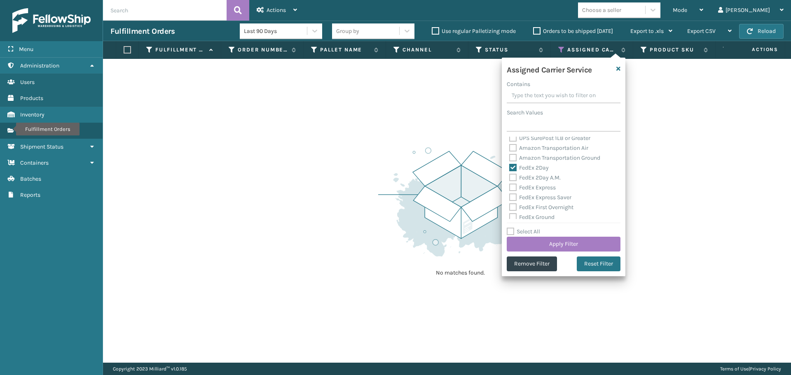
click at [530, 175] on label "FedEx 2Day A.M." at bounding box center [534, 177] width 51 height 7
click at [509, 175] on input "FedEx 2Day A.M." at bounding box center [509, 175] width 0 height 5
click at [534, 189] on label "FedEx Express" at bounding box center [532, 187] width 47 height 7
click at [509, 188] on input "FedEx Express" at bounding box center [509, 185] width 0 height 5
click at [536, 196] on label "FedEx Express Saver" at bounding box center [540, 197] width 62 height 7
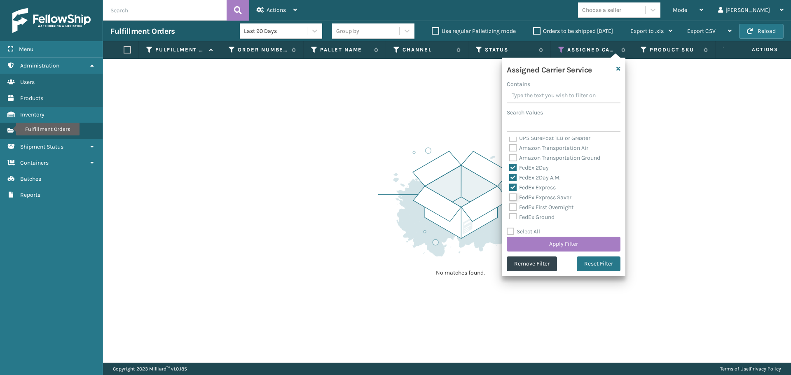
click at [509, 196] on input "FedEx Express Saver" at bounding box center [509, 195] width 0 height 5
click at [539, 203] on div "FedEx First Overnight" at bounding box center [563, 208] width 109 height 10
click at [539, 206] on label "FedEx First Overnight" at bounding box center [541, 207] width 64 height 7
click at [509, 206] on input "FedEx First Overnight" at bounding box center [509, 205] width 0 height 5
click at [539, 216] on label "FedEx Ground" at bounding box center [531, 217] width 45 height 7
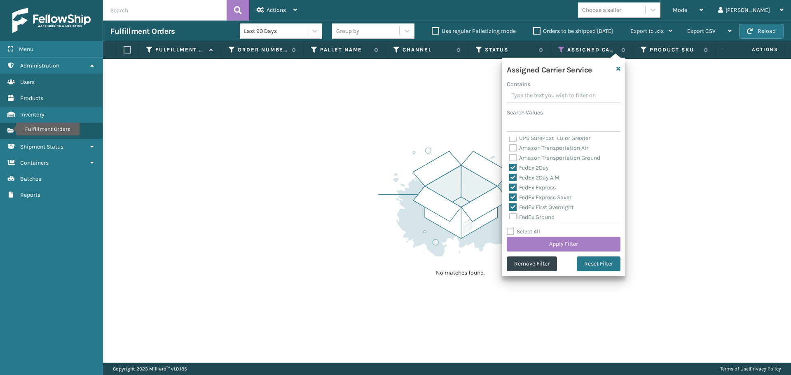
click at [509, 216] on input "FedEx Ground" at bounding box center [509, 214] width 0 height 5
click at [525, 145] on label "FedEx Home Delivery" at bounding box center [540, 144] width 63 height 7
click at [509, 145] on input "FedEx Home Delivery" at bounding box center [509, 142] width 0 height 5
click at [526, 155] on label "FedEx Priority Overnight" at bounding box center [545, 154] width 72 height 7
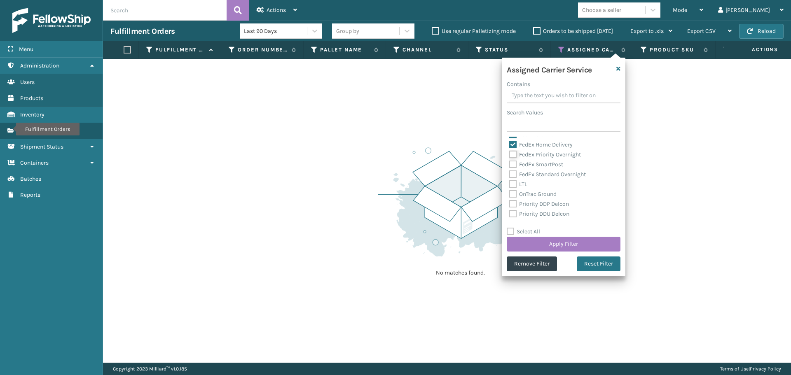
click at [509, 155] on input "FedEx Priority Overnight" at bounding box center [509, 152] width 0 height 5
drag, startPoint x: 534, startPoint y: 165, endPoint x: 536, endPoint y: 170, distance: 6.1
click at [534, 166] on label "FedEx SmartPost" at bounding box center [536, 164] width 54 height 7
click at [509, 165] on input "FedEx SmartPost" at bounding box center [509, 162] width 0 height 5
click at [537, 175] on label "FedEx Standard Overnight" at bounding box center [547, 174] width 77 height 7
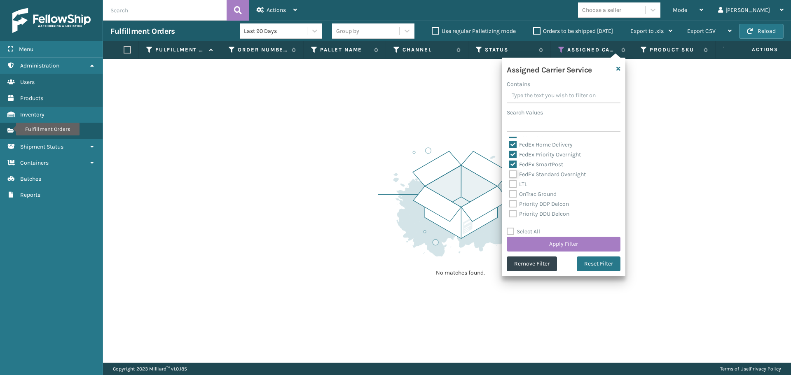
click at [509, 175] on input "FedEx Standard Overnight" at bounding box center [509, 172] width 0 height 5
click at [572, 244] on button "Apply Filter" at bounding box center [563, 244] width 114 height 15
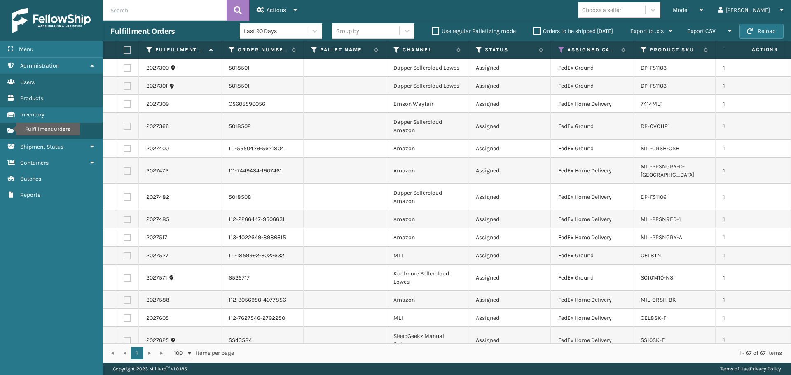
click at [128, 49] on label at bounding box center [126, 49] width 5 height 7
click at [124, 49] on input "checkbox" at bounding box center [124, 49] width 0 height 5
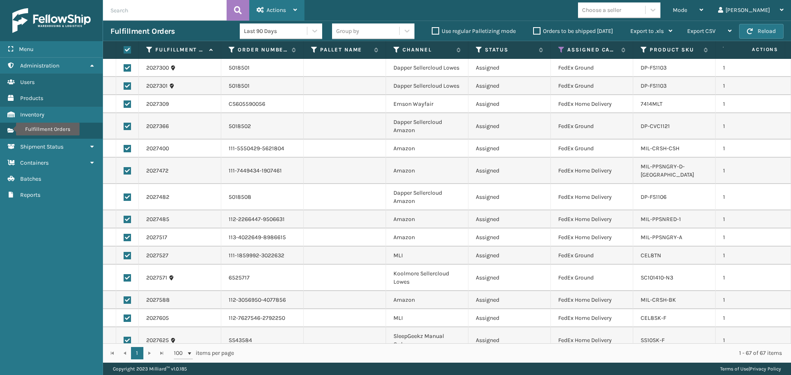
click at [269, 10] on span "Actions" at bounding box center [275, 10] width 19 height 7
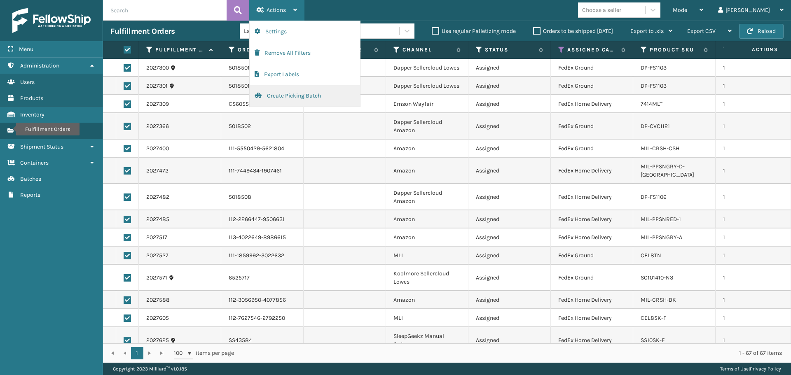
click at [291, 98] on button "Create Picking Batch" at bounding box center [305, 95] width 110 height 21
